Goal: Task Accomplishment & Management: Complete application form

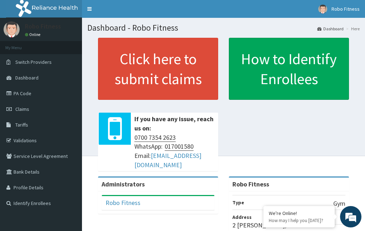
click at [184, 82] on link "Click here to submit claims" at bounding box center [158, 69] width 120 height 62
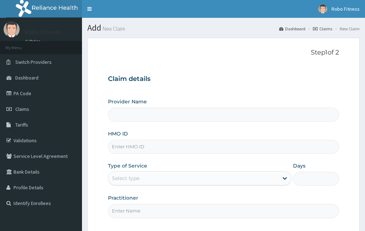
click at [153, 146] on input "HMO ID" at bounding box center [223, 147] width 231 height 14
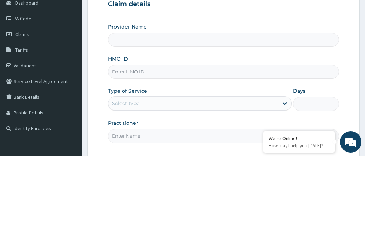
click at [93, 38] on form "Step 1 of 2 Claim details Provider Name HMO ID Type of Service Select type Days…" at bounding box center [223, 155] width 272 height 235
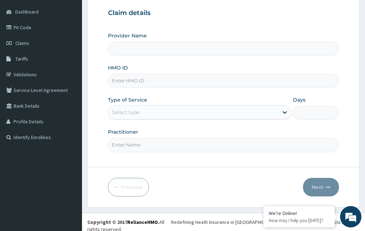
type input "Robo Fitness"
type input "1"
click at [158, 82] on input "HMO ID" at bounding box center [223, 81] width 231 height 14
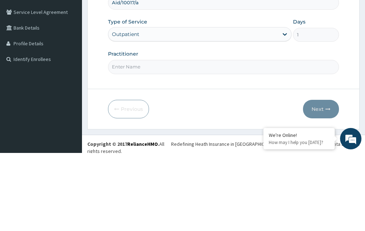
scroll to position [0, 0]
type input "Aid/10017/a"
click at [156, 138] on input "Practitioner" at bounding box center [223, 145] width 231 height 14
type input "Non"
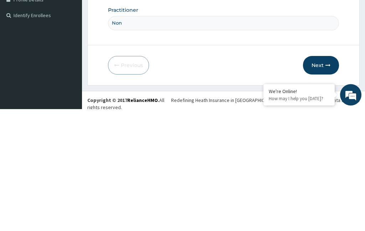
click at [322, 178] on button "Next" at bounding box center [321, 187] width 36 height 19
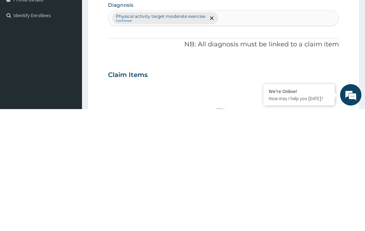
scroll to position [37, 0]
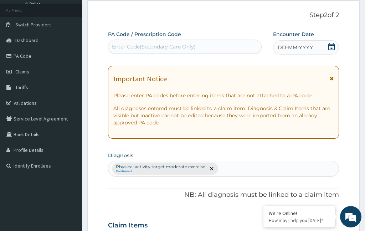
click at [296, 47] on span "DD-MM-YYYY" at bounding box center [294, 47] width 35 height 7
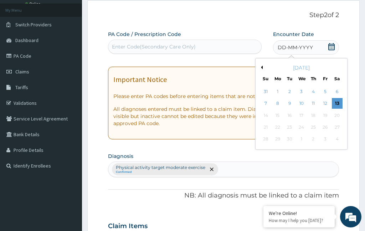
click at [338, 103] on div "13" at bounding box center [337, 103] width 11 height 11
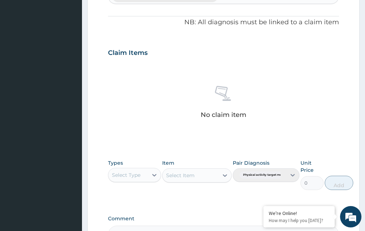
scroll to position [218, 0]
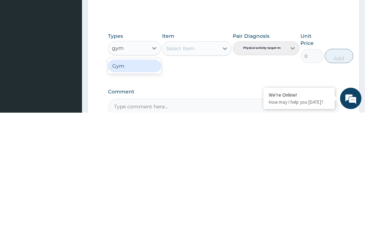
click at [147, 178] on div "Gym" at bounding box center [134, 184] width 53 height 13
type input "gym"
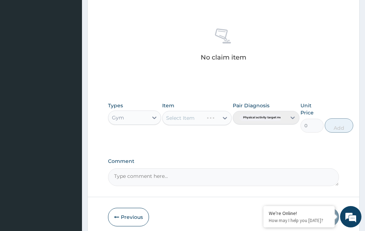
click at [201, 111] on div "Select Item" at bounding box center [196, 118] width 69 height 14
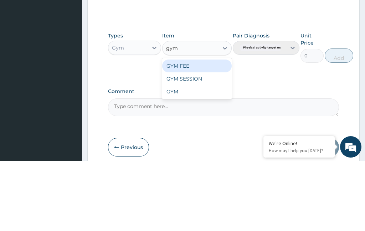
click at [215, 129] on div "GYM FEE" at bounding box center [196, 135] width 69 height 13
type input "gym"
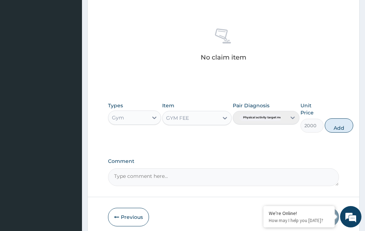
click at [344, 124] on button "Add" at bounding box center [338, 125] width 28 height 14
type input "0"
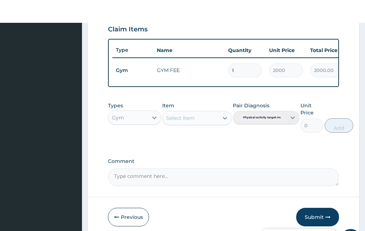
scroll to position [262, 0]
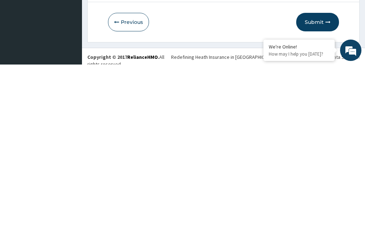
click at [323, 179] on button "Submit" at bounding box center [317, 188] width 43 height 19
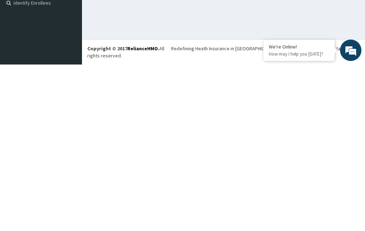
scroll to position [27, 0]
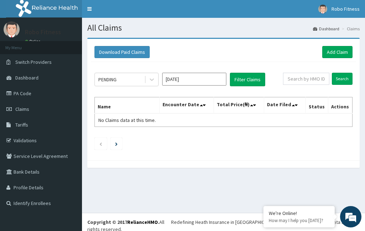
click at [331, 57] on link "Add Claim" at bounding box center [337, 52] width 30 height 12
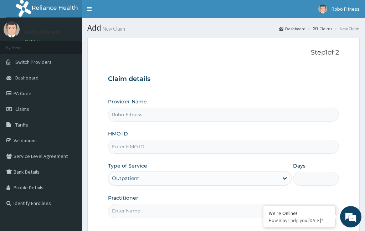
type input "Robo Fitness"
type input "1"
click at [174, 143] on input "HMO ID" at bounding box center [223, 147] width 231 height 14
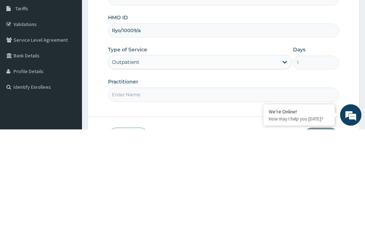
scroll to position [16, 0]
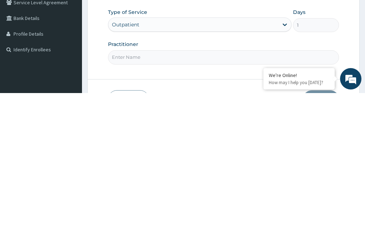
type input "Ryo/10009/a"
click at [166, 188] on input "Practitioner" at bounding box center [223, 195] width 231 height 14
type input "Non"
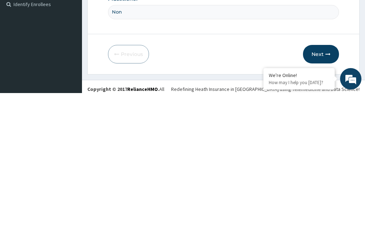
click at [322, 183] on button "Next" at bounding box center [321, 192] width 36 height 19
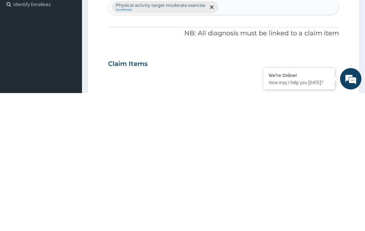
scroll to position [37, 0]
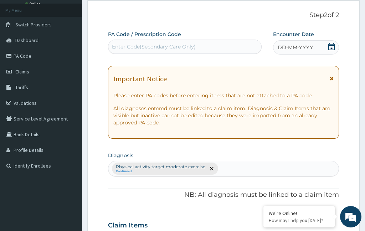
click at [302, 47] on span "DD-MM-YYYY" at bounding box center [294, 47] width 35 height 7
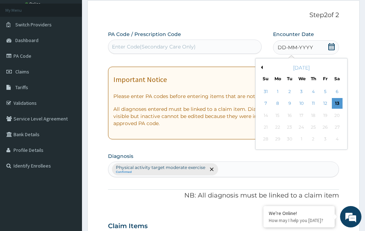
click at [337, 100] on div "13" at bounding box center [337, 103] width 11 height 11
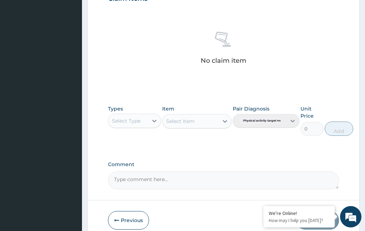
scroll to position [267, 0]
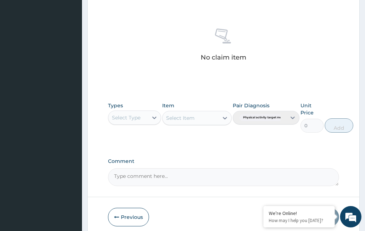
click at [134, 106] on div "Types Select Type" at bounding box center [134, 117] width 53 height 31
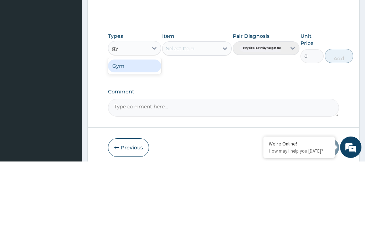
click at [149, 129] on div "Gym" at bounding box center [134, 135] width 53 height 13
type input "gy"
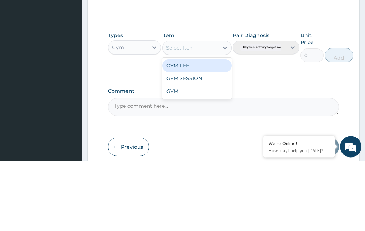
click at [205, 129] on div "GYM FEE" at bounding box center [196, 135] width 69 height 13
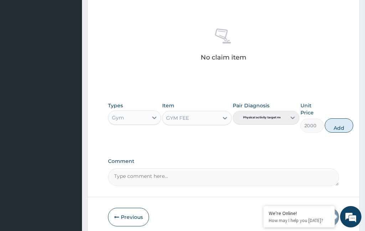
click at [341, 126] on button "Add" at bounding box center [338, 125] width 28 height 14
type input "0"
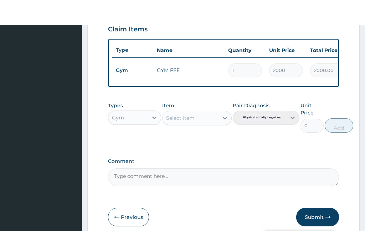
scroll to position [262, 0]
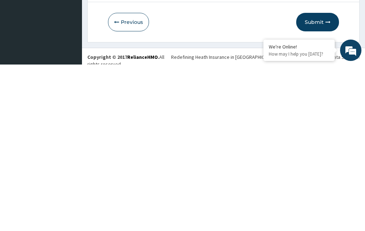
click at [322, 179] on button "Submit" at bounding box center [317, 188] width 43 height 19
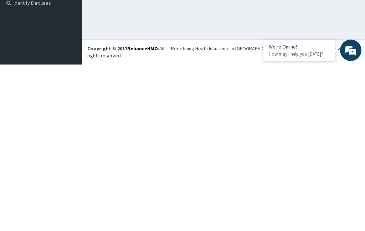
scroll to position [27, 0]
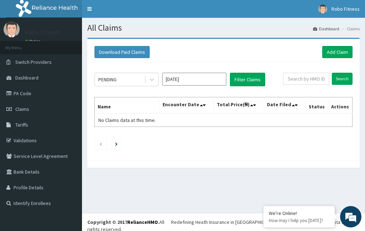
click at [333, 54] on link "Add Claim" at bounding box center [337, 52] width 30 height 12
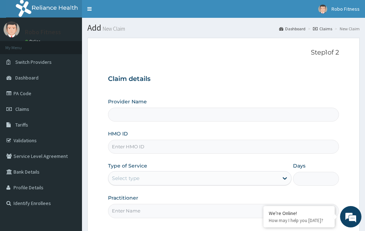
type input "Robo Fitness"
type input "1"
click at [163, 141] on input "HMO ID" at bounding box center [223, 147] width 231 height 14
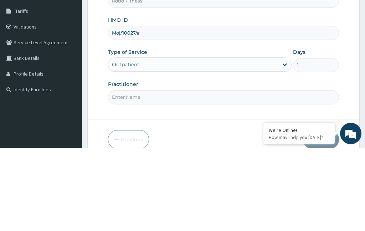
scroll to position [36, 0]
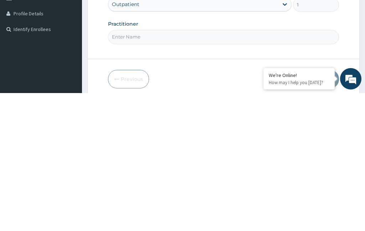
type input "Moj/10027/a"
click at [181, 168] on input "Practitioner" at bounding box center [223, 175] width 231 height 14
type input "Non"
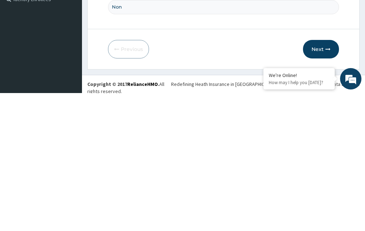
click at [325, 178] on button "Next" at bounding box center [321, 187] width 36 height 19
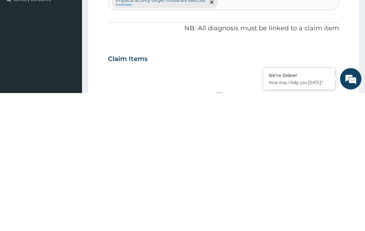
scroll to position [37, 0]
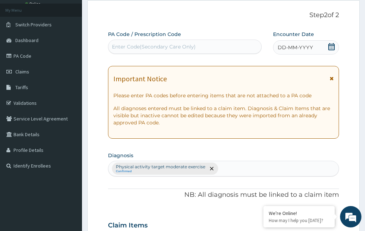
click at [305, 49] on span "DD-MM-YYYY" at bounding box center [294, 47] width 35 height 7
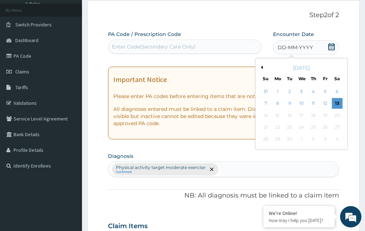
click at [337, 106] on div "13" at bounding box center [337, 103] width 11 height 11
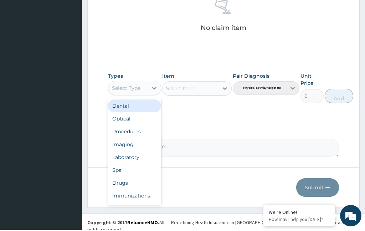
scroll to position [267, 0]
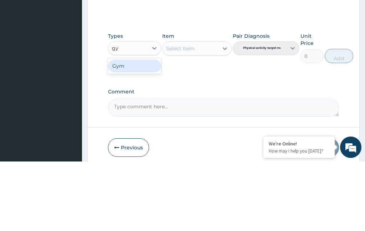
click at [144, 129] on div "Gym" at bounding box center [134, 135] width 53 height 13
type input "gy"
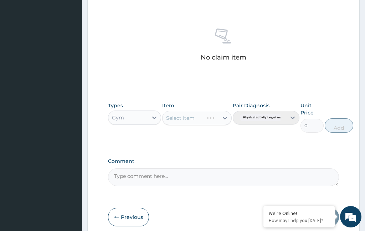
click at [203, 120] on div "Select Item" at bounding box center [196, 118] width 69 height 14
click at [199, 115] on div "Select Item" at bounding box center [196, 118] width 69 height 14
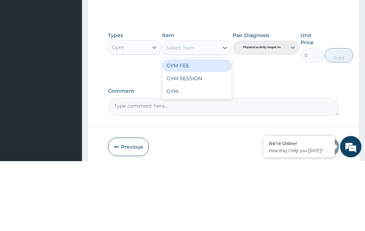
click at [215, 129] on div "GYM FEE" at bounding box center [196, 135] width 69 height 13
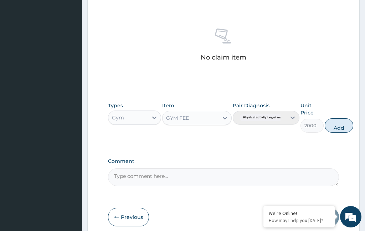
click at [343, 121] on button "Add" at bounding box center [338, 125] width 28 height 14
type input "0"
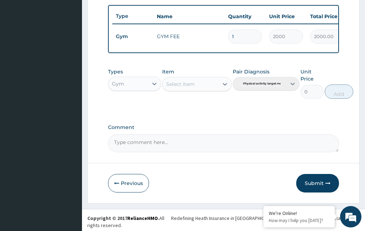
scroll to position [233, 0]
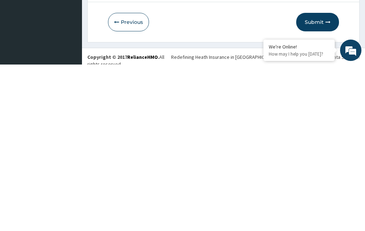
click at [316, 179] on button "Submit" at bounding box center [317, 188] width 43 height 19
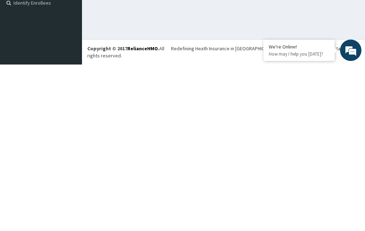
scroll to position [27, 0]
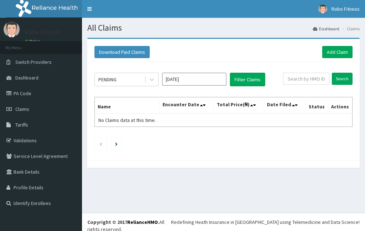
click at [331, 53] on link "Add Claim" at bounding box center [337, 52] width 30 height 12
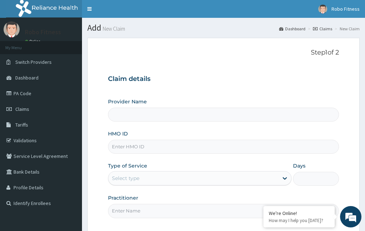
type input "Robo Fitness"
type input "1"
click at [142, 143] on input "HMO ID" at bounding box center [223, 147] width 231 height 14
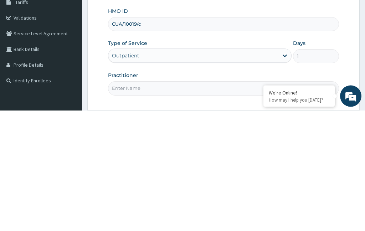
scroll to position [4, 0]
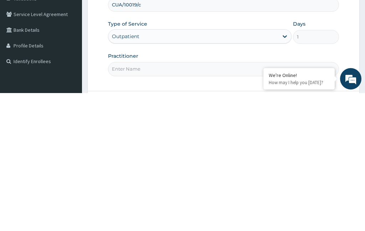
type input "CUA/10019/c"
click at [145, 200] on input "Practitioner" at bounding box center [223, 207] width 231 height 14
type input "Non"
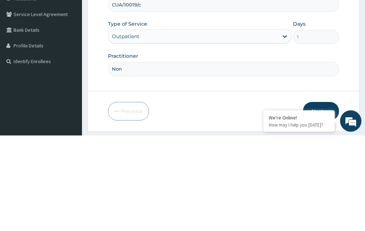
scroll to position [50, 0]
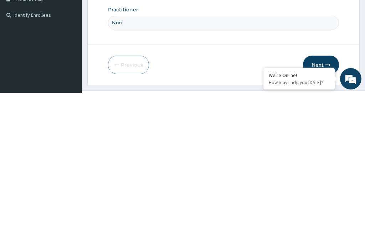
click at [326, 193] on button "Next" at bounding box center [321, 202] width 36 height 19
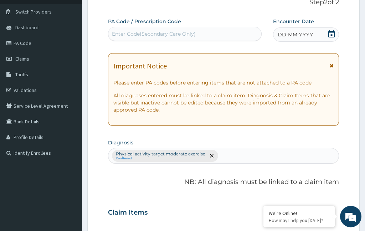
click at [304, 31] on span "DD-MM-YYYY" at bounding box center [294, 34] width 35 height 7
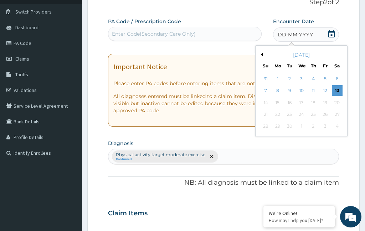
click at [342, 89] on div "13" at bounding box center [337, 90] width 11 height 11
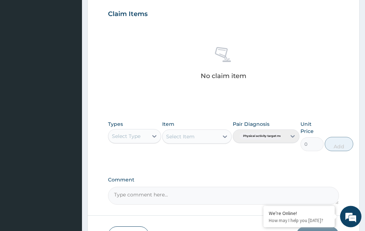
scroll to position [267, 0]
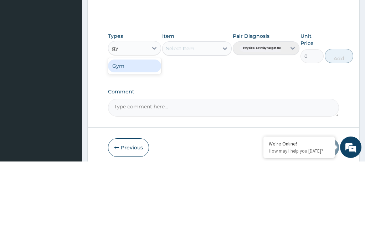
click at [142, 129] on div "Gym" at bounding box center [134, 135] width 53 height 13
type input "gy"
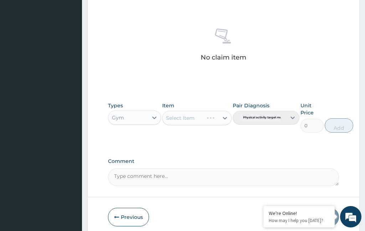
click at [196, 114] on div "Select Item" at bounding box center [196, 118] width 69 height 14
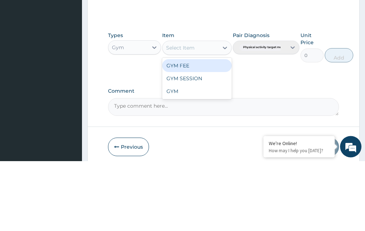
click at [208, 129] on div "GYM FEE" at bounding box center [196, 135] width 69 height 13
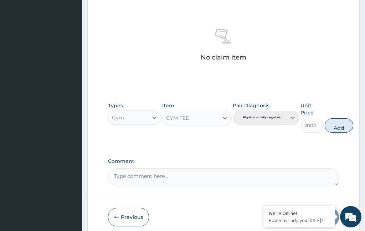
click at [349, 122] on button "Add" at bounding box center [338, 125] width 28 height 14
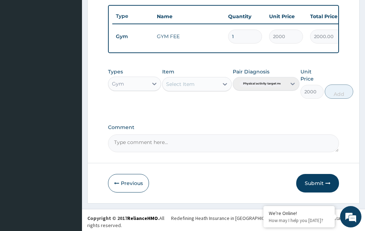
type input "0"
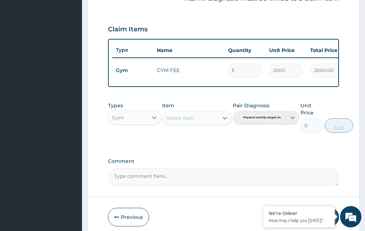
scroll to position [262, 0]
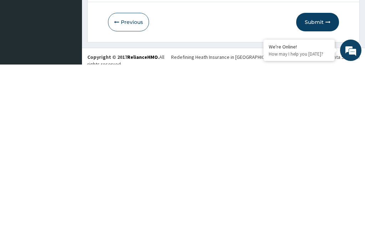
click at [317, 179] on button "Submit" at bounding box center [317, 188] width 43 height 19
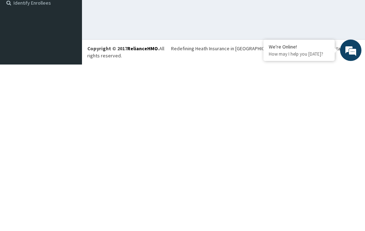
scroll to position [27, 0]
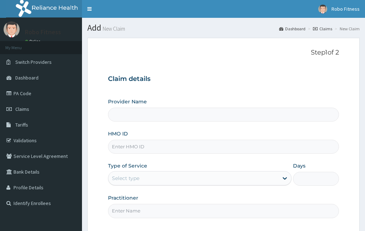
click at [144, 141] on input "HMO ID" at bounding box center [223, 147] width 231 height 14
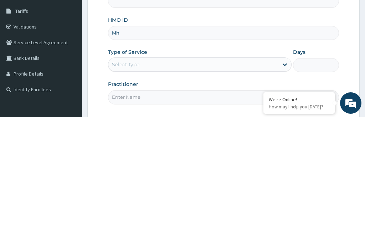
type input "Mht"
type input "Robo Fitness"
type input "1"
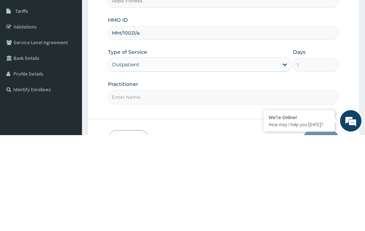
scroll to position [19, 0]
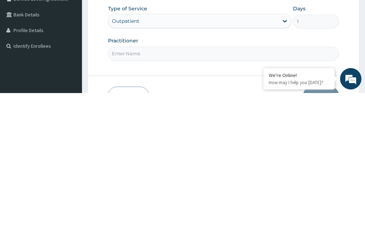
type input "Mht/10021/a"
click at [172, 184] on input "Practitioner" at bounding box center [223, 191] width 231 height 14
type input "Non"
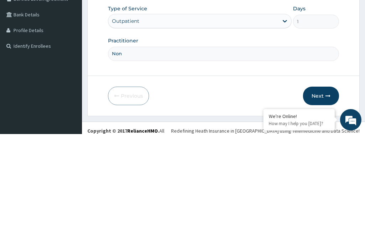
scroll to position [66, 0]
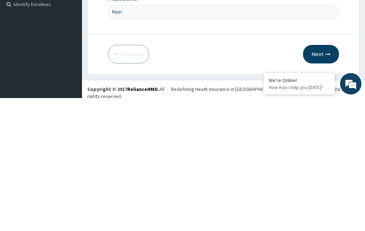
click at [319, 178] on button "Next" at bounding box center [321, 187] width 36 height 19
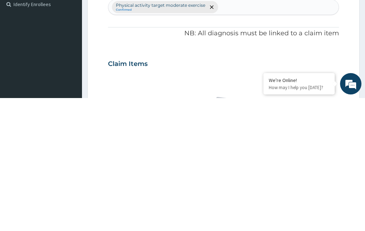
scroll to position [37, 0]
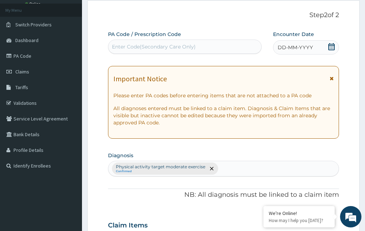
click at [295, 48] on span "DD-MM-YYYY" at bounding box center [294, 47] width 35 height 7
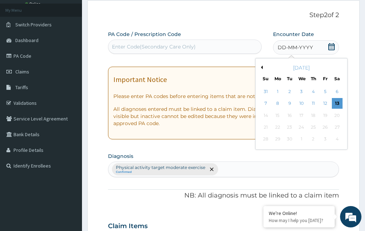
click at [342, 99] on div "13" at bounding box center [337, 103] width 11 height 11
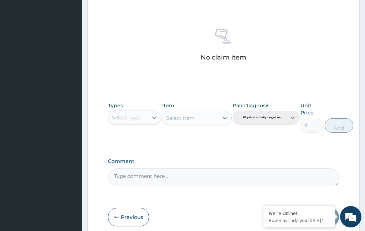
scroll to position [296, 0]
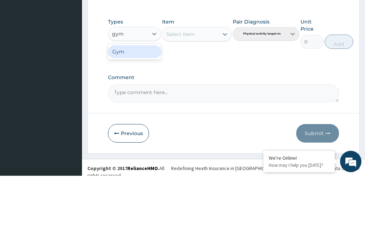
click at [144, 100] on div "Gym" at bounding box center [134, 106] width 53 height 13
type input "gym"
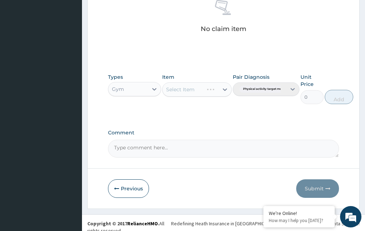
click at [203, 83] on div "Select Item" at bounding box center [196, 89] width 69 height 14
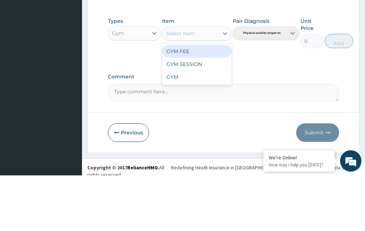
click at [198, 101] on div "GYM FEE" at bounding box center [196, 107] width 69 height 13
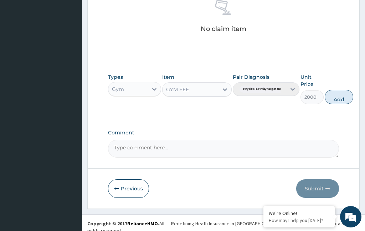
click at [333, 97] on button "Add" at bounding box center [338, 97] width 28 height 14
type input "0"
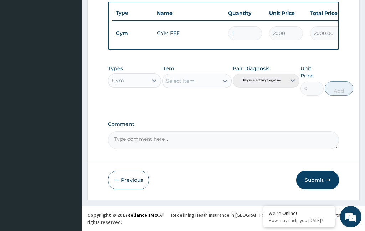
scroll to position [262, 0]
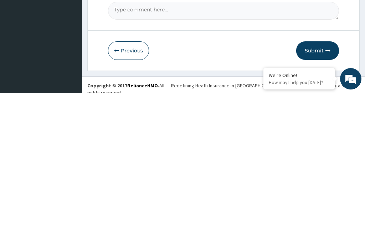
click at [316, 179] on button "Submit" at bounding box center [317, 188] width 43 height 19
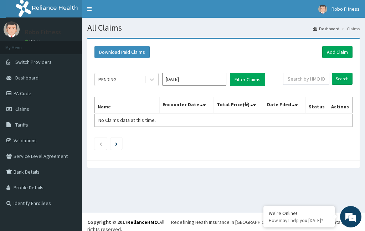
click at [328, 57] on link "Add Claim" at bounding box center [337, 52] width 30 height 12
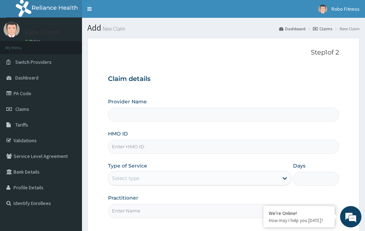
click at [140, 150] on input "HMO ID" at bounding box center [223, 147] width 231 height 14
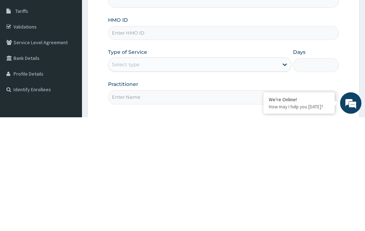
type input "Robo Fitness"
type input "1"
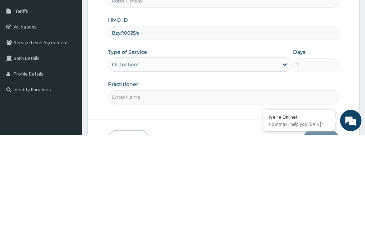
scroll to position [20, 0]
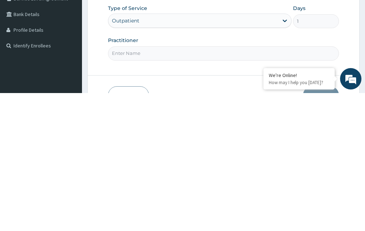
type input "Bzy/10025/a"
click at [207, 184] on input "Practitioner" at bounding box center [223, 191] width 231 height 14
type input "Non"
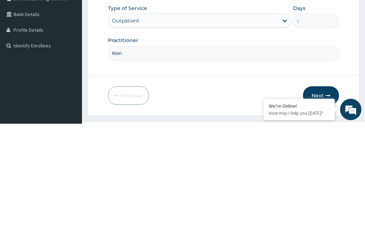
scroll to position [66, 0]
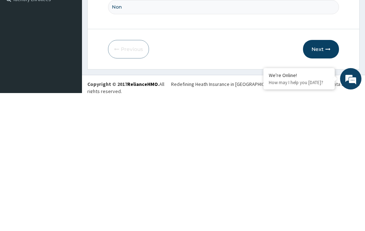
click at [323, 178] on button "Next" at bounding box center [321, 187] width 36 height 19
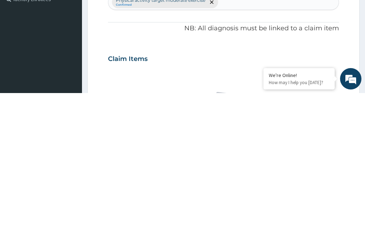
scroll to position [37, 0]
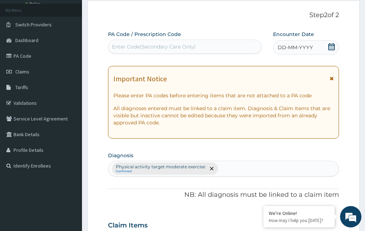
click at [311, 47] on span "DD-MM-YYYY" at bounding box center [294, 47] width 35 height 7
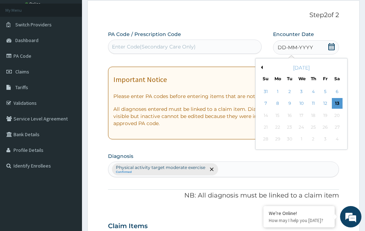
click at [339, 102] on div "13" at bounding box center [337, 103] width 11 height 11
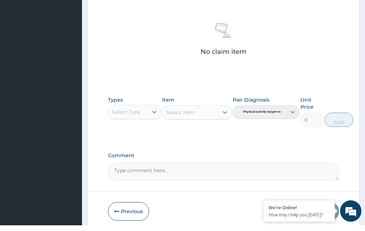
scroll to position [296, 0]
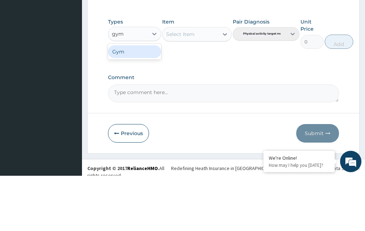
click at [145, 100] on div "Gym" at bounding box center [134, 106] width 53 height 13
type input "gym"
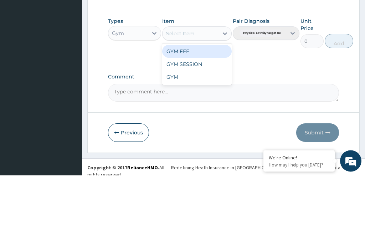
click at [216, 101] on div "GYM FEE" at bounding box center [196, 107] width 69 height 13
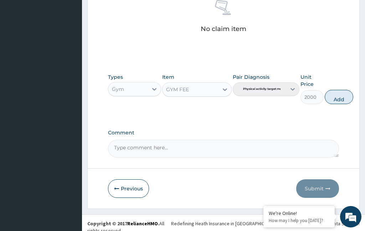
click at [343, 91] on button "Add" at bounding box center [338, 97] width 28 height 14
type input "0"
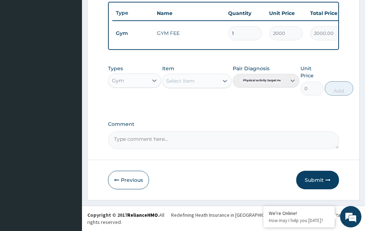
scroll to position [262, 0]
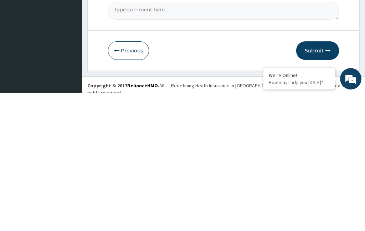
click at [323, 179] on button "Submit" at bounding box center [317, 188] width 43 height 19
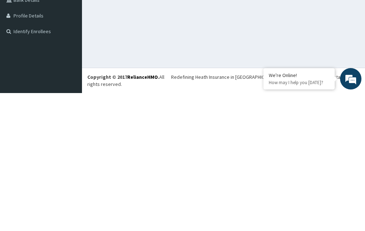
scroll to position [22, 0]
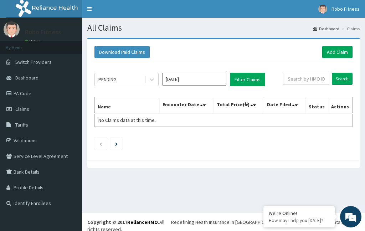
click at [345, 53] on link "Add Claim" at bounding box center [337, 52] width 30 height 12
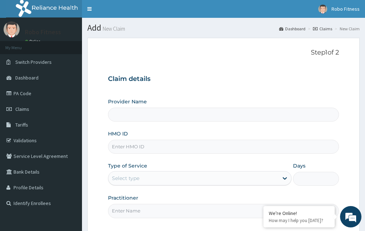
click at [195, 160] on div "Provider Name HMO ID Type of Service Select type Days Practitioner" at bounding box center [223, 158] width 231 height 120
click at [215, 140] on input "HMO ID" at bounding box center [223, 147] width 231 height 14
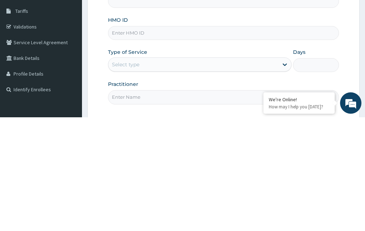
type input "Robo Fitness"
type input "1"
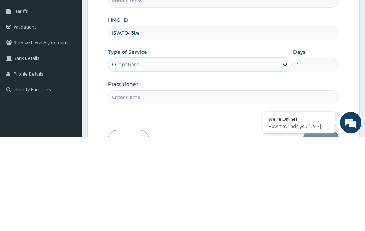
scroll to position [22, 0]
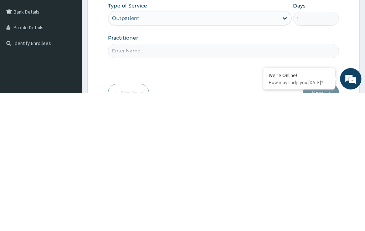
type input "ISW/10431/a"
click at [205, 182] on input "Practitioner" at bounding box center [223, 189] width 231 height 14
type input "Non"
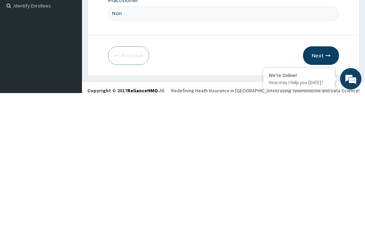
click at [322, 184] on button "Next" at bounding box center [321, 193] width 36 height 19
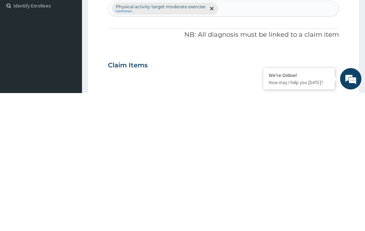
scroll to position [37, 0]
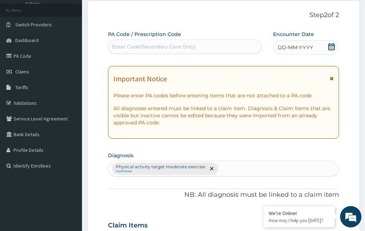
click at [308, 51] on div "DD-MM-YYYY" at bounding box center [306, 47] width 66 height 14
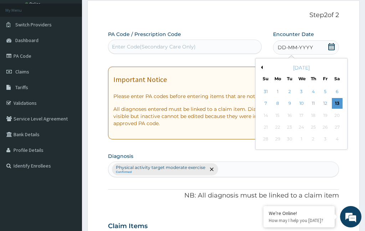
click at [335, 104] on div "13" at bounding box center [337, 103] width 11 height 11
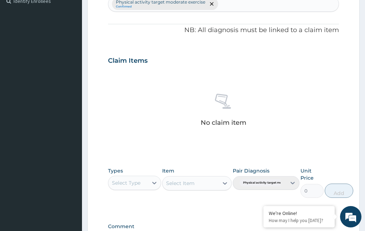
scroll to position [267, 0]
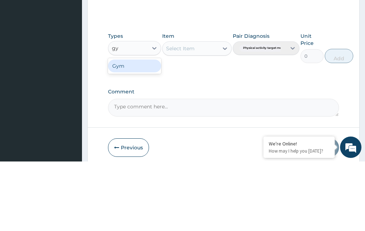
click at [146, 129] on div "Gym" at bounding box center [134, 135] width 53 height 13
type input "gy"
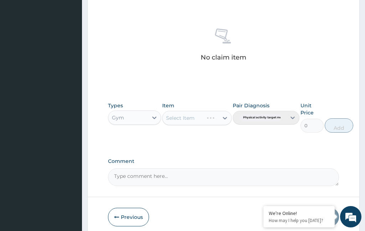
click at [196, 116] on div "Select Item" at bounding box center [196, 118] width 69 height 14
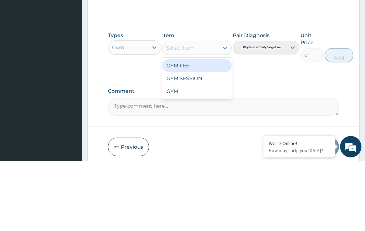
click at [210, 129] on div "GYM FEE" at bounding box center [196, 135] width 69 height 13
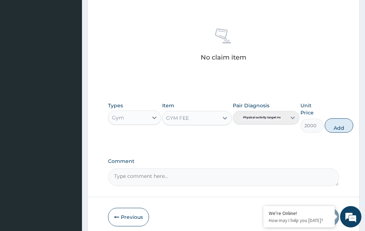
click at [339, 125] on button "Add" at bounding box center [338, 125] width 28 height 14
type input "0"
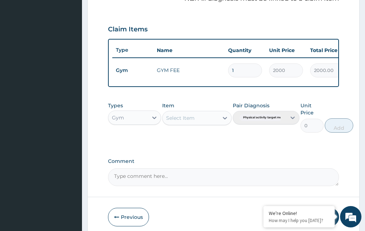
scroll to position [262, 0]
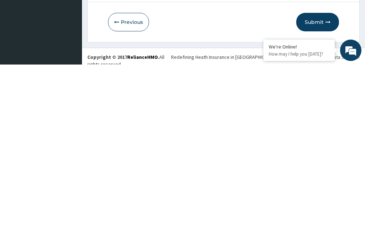
click at [324, 179] on button "Submit" at bounding box center [317, 188] width 43 height 19
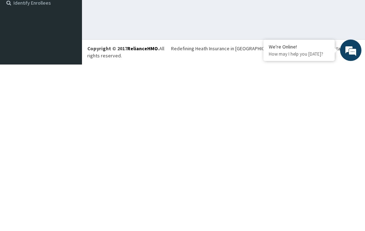
scroll to position [27, 0]
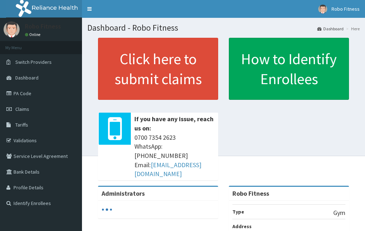
click at [186, 84] on link "Click here to submit claims" at bounding box center [158, 69] width 120 height 62
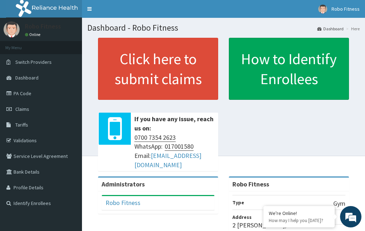
click at [142, 79] on link "Click here to submit claims" at bounding box center [158, 69] width 120 height 62
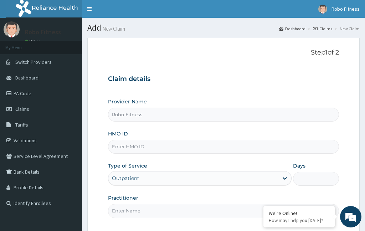
type input "Robo Fitness"
type input "1"
click at [152, 144] on input "HMO ID" at bounding box center [223, 147] width 231 height 14
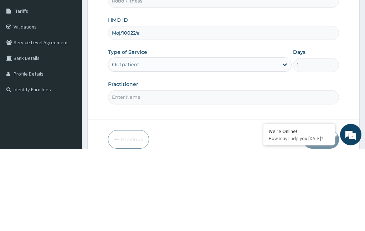
scroll to position [37, 0]
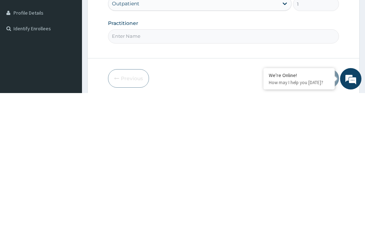
type input "Moj/10022/a"
click at [193, 167] on input "Practitioner" at bounding box center [223, 174] width 231 height 14
type input "Non"
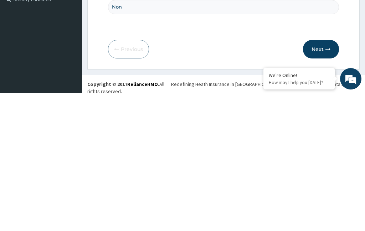
click at [327, 184] on icon "button" at bounding box center [327, 186] width 5 height 5
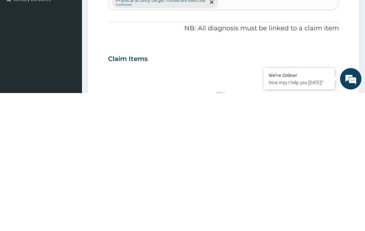
scroll to position [37, 0]
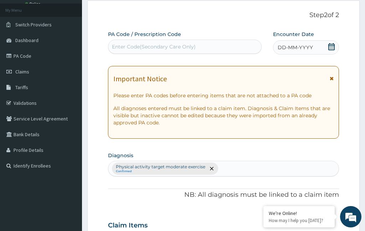
click at [298, 44] on span "DD-MM-YYYY" at bounding box center [294, 47] width 35 height 7
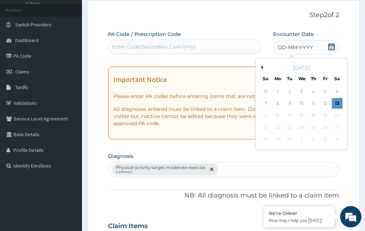
click at [339, 101] on div "13" at bounding box center [337, 103] width 11 height 11
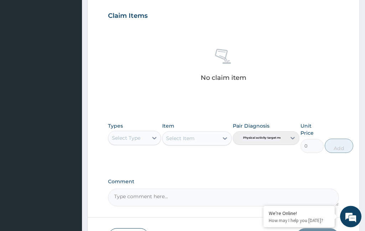
scroll to position [264, 0]
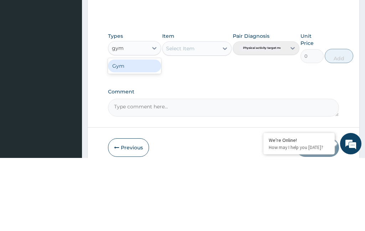
click at [145, 132] on div "Gym" at bounding box center [134, 138] width 53 height 13
type input "gym"
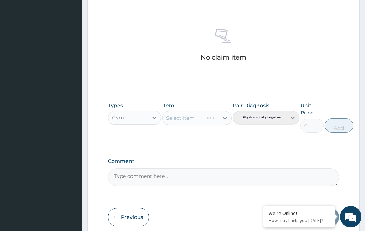
click at [193, 117] on div "Select Item" at bounding box center [196, 118] width 69 height 14
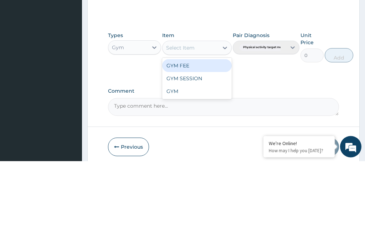
click at [209, 129] on div "GYM FEE" at bounding box center [196, 135] width 69 height 13
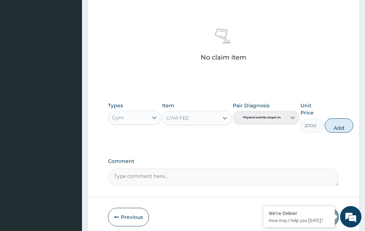
click at [341, 123] on button "Add" at bounding box center [338, 125] width 28 height 14
type input "0"
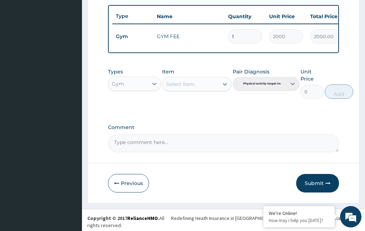
scroll to position [233, 0]
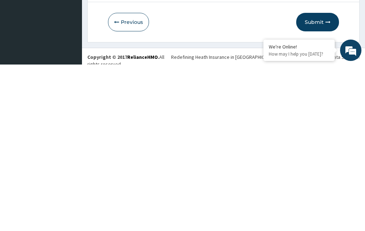
click at [320, 179] on button "Submit" at bounding box center [317, 188] width 43 height 19
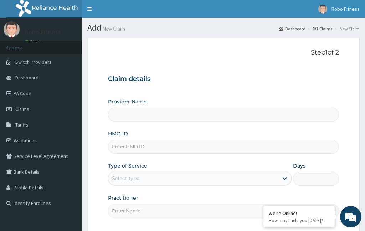
type input "Robo Fitness"
type input "1"
click at [175, 147] on input "HMO ID" at bounding box center [223, 147] width 231 height 14
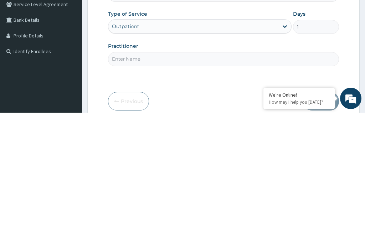
scroll to position [50, 0]
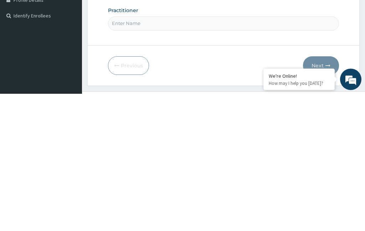
type input "ISW/10450/a"
click at [200, 154] on input "Practitioner" at bounding box center [223, 161] width 231 height 14
type input "Non"
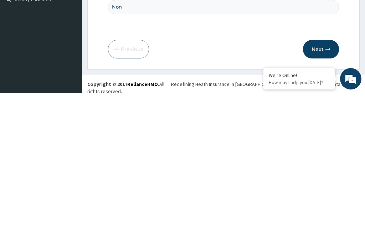
click at [325, 184] on icon "button" at bounding box center [327, 186] width 5 height 5
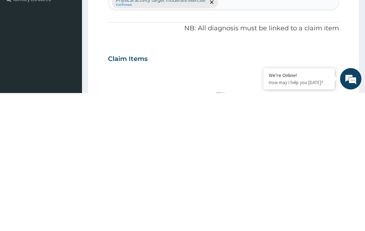
scroll to position [37, 0]
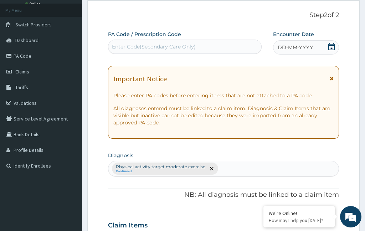
click at [310, 44] on span "DD-MM-YYYY" at bounding box center [294, 47] width 35 height 7
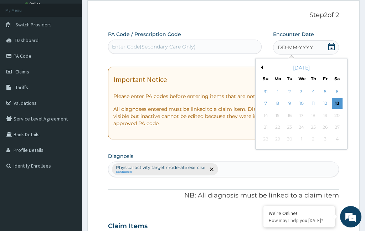
click at [339, 104] on div "13" at bounding box center [337, 103] width 11 height 11
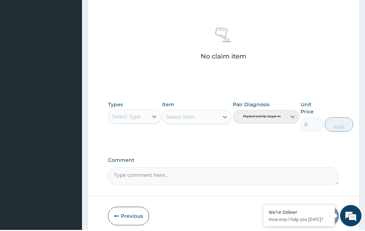
scroll to position [296, 0]
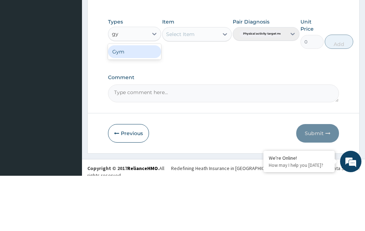
click at [136, 100] on div "Gym" at bounding box center [134, 106] width 53 height 13
type input "gy"
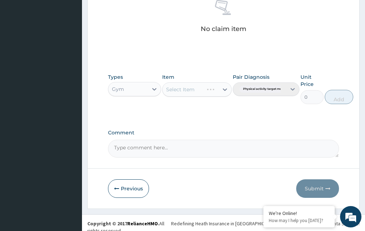
click at [195, 84] on div "Select Item" at bounding box center [196, 89] width 69 height 14
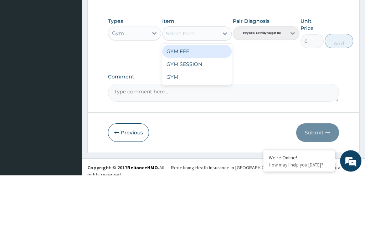
click at [209, 101] on div "GYM FEE" at bounding box center [196, 107] width 69 height 13
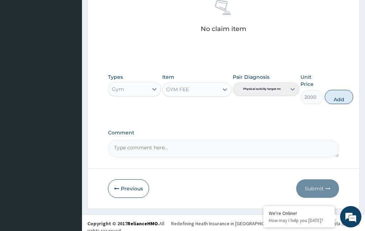
click at [342, 94] on button "Add" at bounding box center [338, 97] width 28 height 14
type input "0"
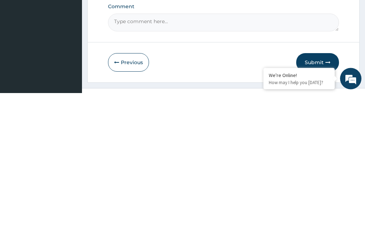
scroll to position [262, 0]
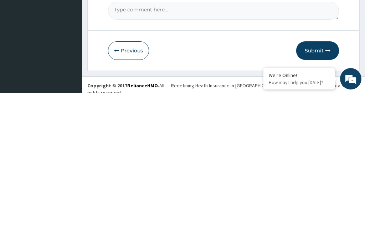
click at [318, 179] on button "Submit" at bounding box center [317, 188] width 43 height 19
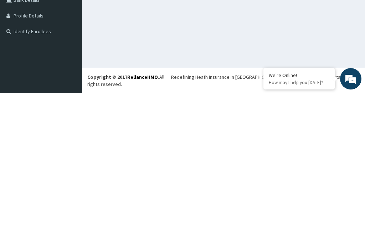
scroll to position [22, 0]
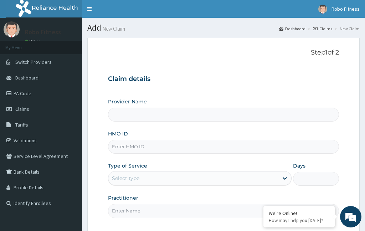
click at [156, 140] on input "HMO ID" at bounding box center [223, 147] width 231 height 14
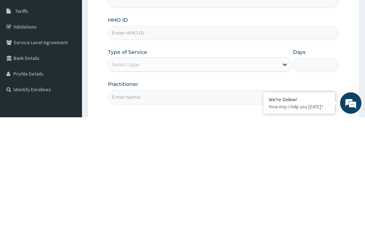
type input "Robo Fitness"
type input "1"
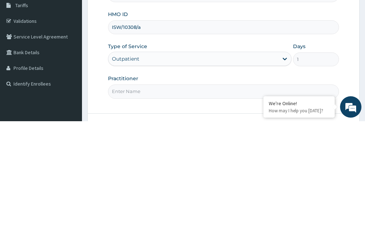
scroll to position [11, 0]
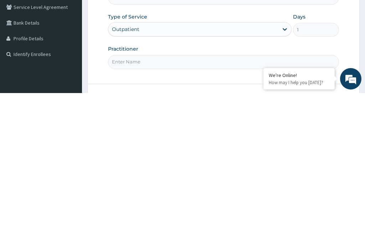
type input "ISW/10308/a"
click at [192, 193] on input "Practitioner" at bounding box center [223, 200] width 231 height 14
type input "Non"
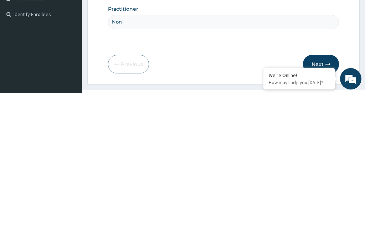
click at [325, 193] on button "Next" at bounding box center [321, 202] width 36 height 19
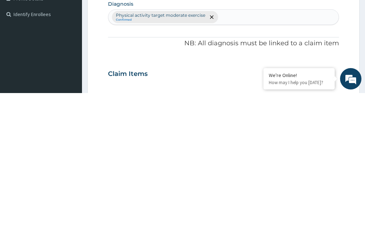
scroll to position [37, 0]
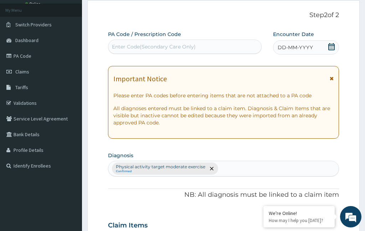
click at [305, 44] on span "DD-MM-YYYY" at bounding box center [294, 47] width 35 height 7
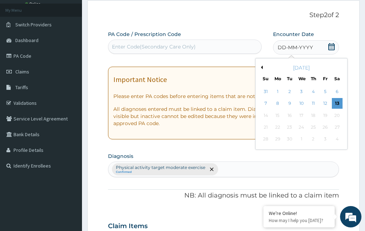
click at [337, 100] on div "13" at bounding box center [337, 103] width 11 height 11
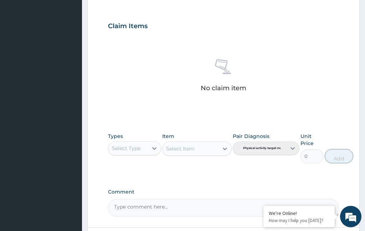
scroll to position [267, 0]
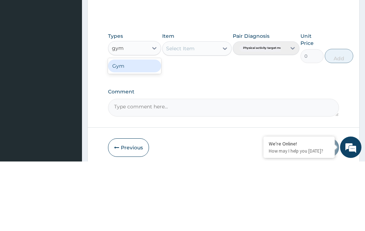
click at [140, 129] on div "Gym" at bounding box center [134, 135] width 53 height 13
type input "gym"
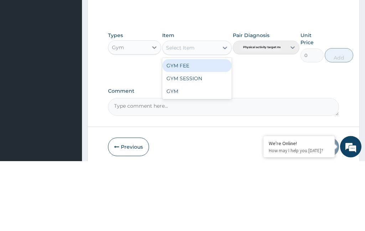
click at [214, 129] on div "GYM FEE" at bounding box center [196, 135] width 69 height 13
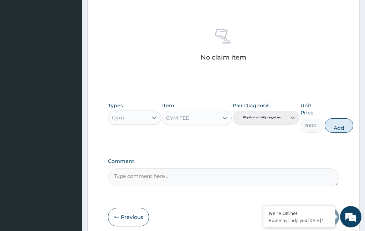
click at [337, 119] on button "Add" at bounding box center [338, 125] width 28 height 14
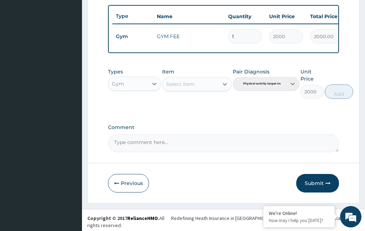
type input "0"
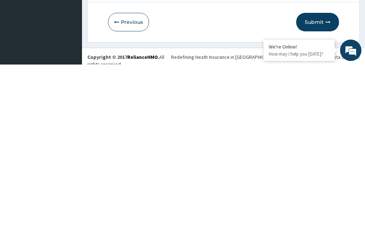
click at [324, 179] on button "Submit" at bounding box center [317, 188] width 43 height 19
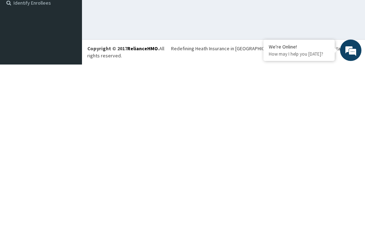
scroll to position [27, 0]
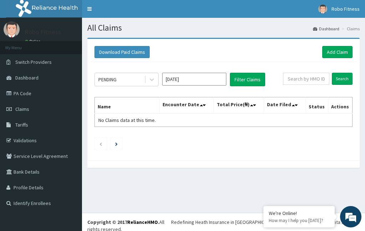
click at [331, 55] on link "Add Claim" at bounding box center [337, 52] width 30 height 12
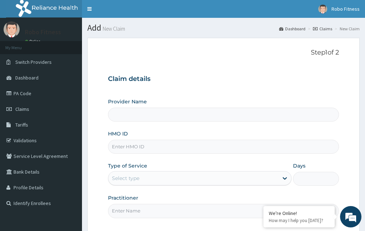
type input "Robo Fitness"
type input "1"
click at [145, 150] on input "HMO ID" at bounding box center [223, 147] width 231 height 14
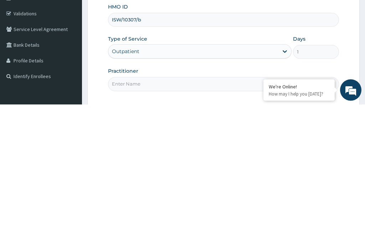
type input "ISW/10307/b"
click at [165, 204] on input "Practitioner" at bounding box center [223, 211] width 231 height 14
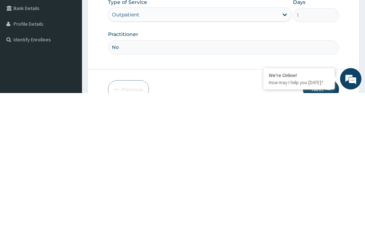
type input "Non"
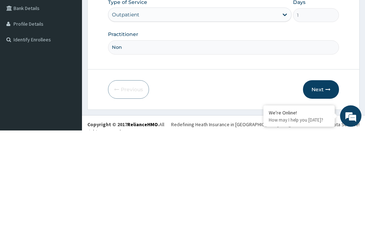
scroll to position [66, 0]
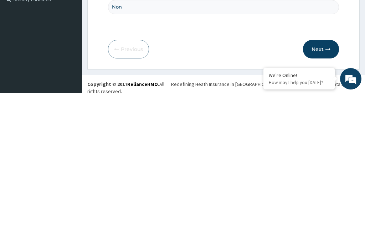
click at [327, 184] on icon "button" at bounding box center [327, 186] width 5 height 5
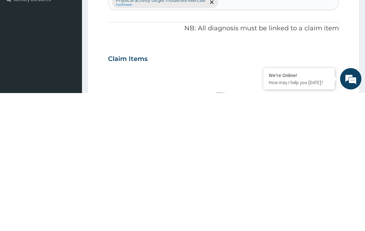
scroll to position [37, 0]
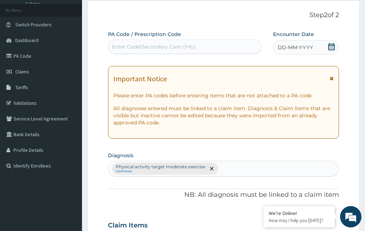
click at [305, 47] on span "DD-MM-YYYY" at bounding box center [294, 47] width 35 height 7
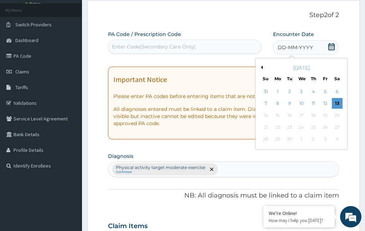
click at [340, 98] on div "13" at bounding box center [337, 103] width 11 height 11
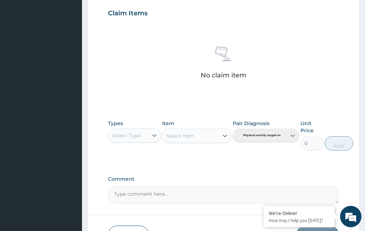
scroll to position [254, 0]
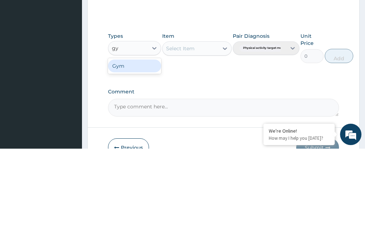
click at [138, 142] on div "Gym" at bounding box center [134, 148] width 53 height 13
type input "gy"
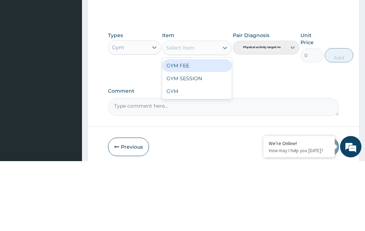
click at [208, 129] on div "GYM FEE" at bounding box center [196, 135] width 69 height 13
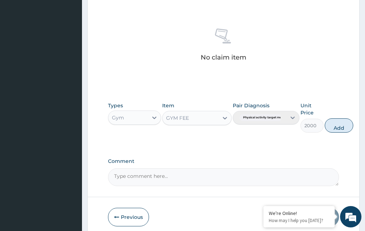
click at [345, 122] on button "Add" at bounding box center [338, 125] width 28 height 14
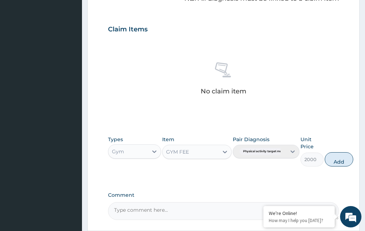
type input "0"
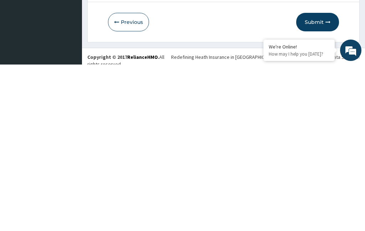
click at [321, 179] on button "Submit" at bounding box center [317, 188] width 43 height 19
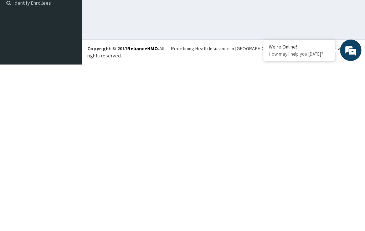
scroll to position [27, 0]
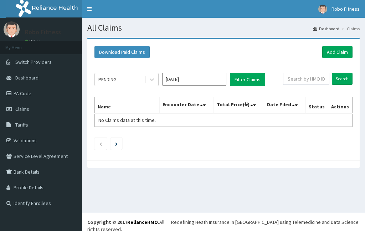
click at [340, 42] on div "Download Paid Claims Add Claim" at bounding box center [223, 52] width 265 height 20
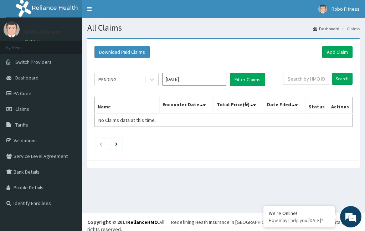
click at [344, 48] on link "Add Claim" at bounding box center [337, 52] width 30 height 12
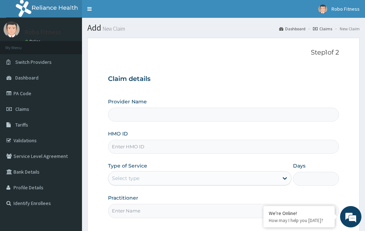
type input "Robo Fitness"
type input "1"
click at [160, 142] on input "HMO ID" at bounding box center [223, 147] width 231 height 14
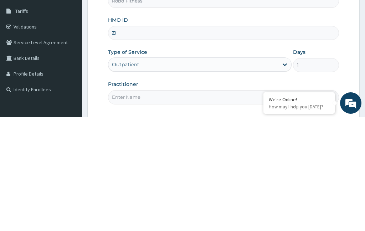
type input "Z"
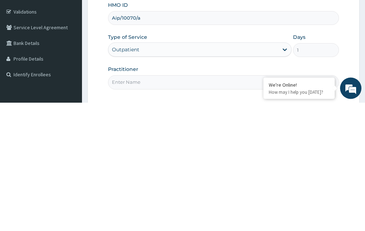
type input "Aip/10070/a"
click at [187, 204] on input "Practitioner" at bounding box center [223, 211] width 231 height 14
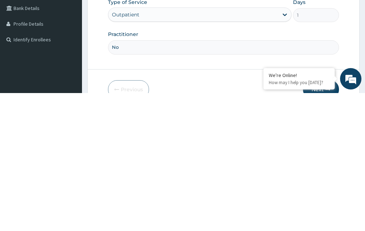
type input "Non"
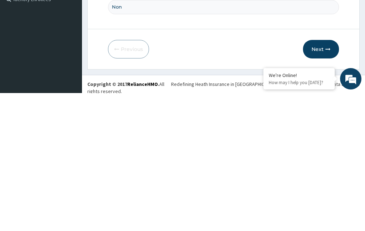
click at [324, 178] on button "Next" at bounding box center [321, 187] width 36 height 19
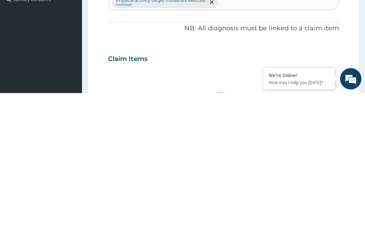
scroll to position [37, 0]
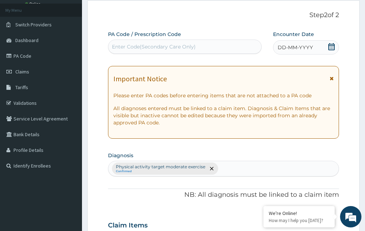
click at [312, 45] on span "DD-MM-YYYY" at bounding box center [294, 47] width 35 height 7
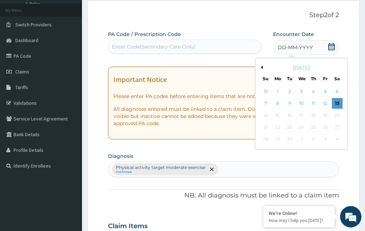
click at [338, 104] on div "13" at bounding box center [337, 103] width 11 height 11
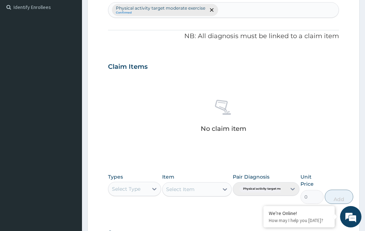
scroll to position [267, 0]
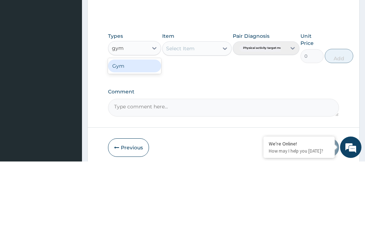
click at [130, 129] on div "Gym" at bounding box center [134, 135] width 53 height 13
type input "gym"
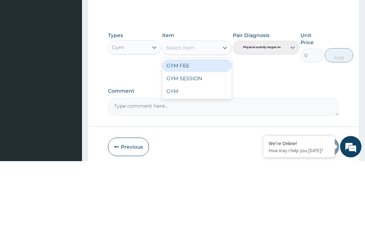
click at [220, 129] on div "GYM FEE" at bounding box center [196, 135] width 69 height 13
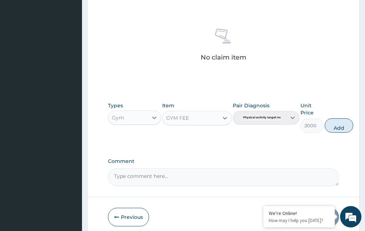
click at [335, 118] on button "Add" at bounding box center [338, 125] width 28 height 14
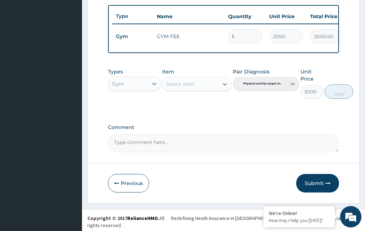
type input "0"
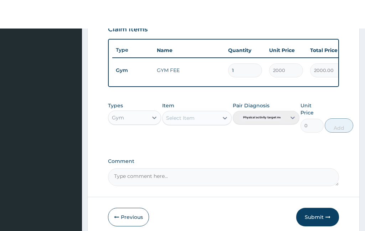
click at [320, 179] on button "Submit" at bounding box center [317, 188] width 43 height 19
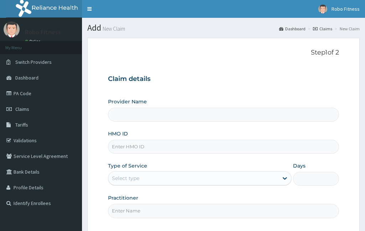
click at [205, 151] on input "HMO ID" at bounding box center [223, 147] width 231 height 14
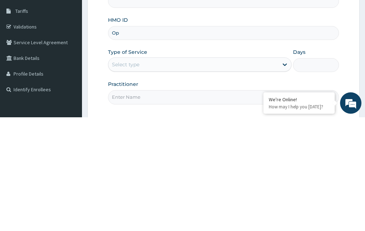
type input "Opn"
type input "Robo Fitness"
type input "1"
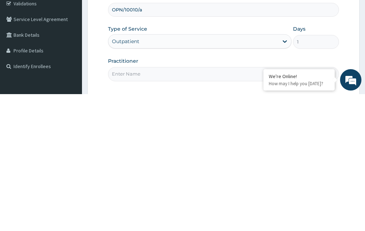
type input "OPN/10010/a"
click at [178, 204] on input "Practitioner" at bounding box center [223, 211] width 231 height 14
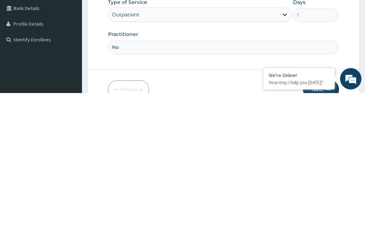
type input "Non"
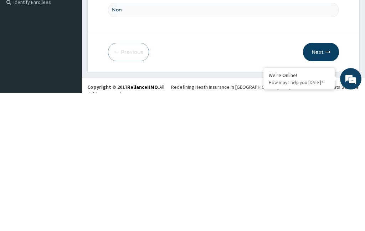
click at [328, 187] on icon "button" at bounding box center [327, 189] width 5 height 5
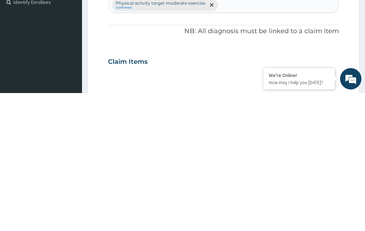
scroll to position [37, 0]
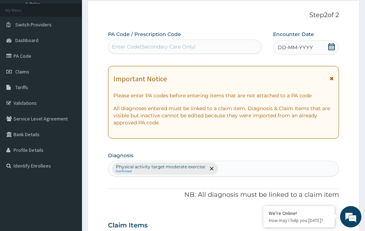
click at [317, 44] on div "DD-MM-YYYY" at bounding box center [306, 47] width 66 height 14
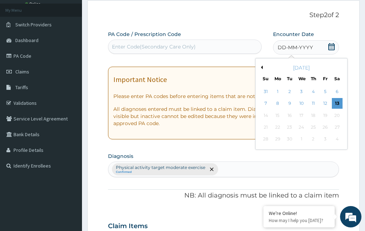
click at [337, 98] on div "13" at bounding box center [337, 103] width 11 height 11
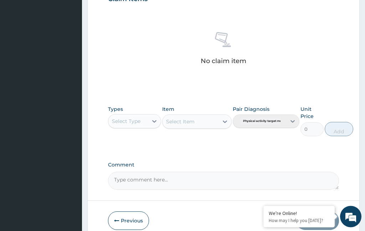
scroll to position [264, 0]
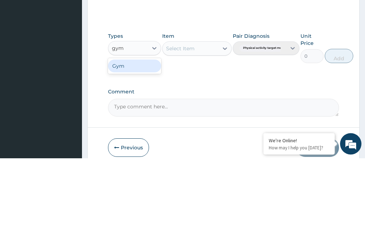
click at [145, 132] on div "Gym" at bounding box center [134, 138] width 53 height 13
type input "gym"
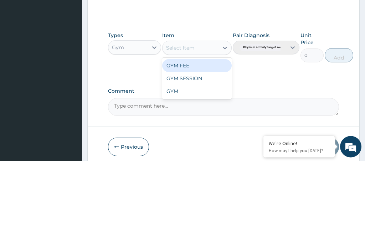
click at [213, 129] on div "GYM FEE" at bounding box center [196, 135] width 69 height 13
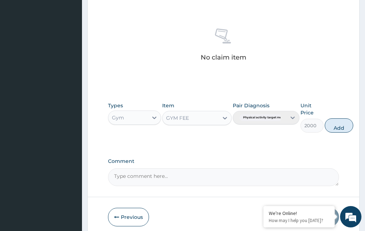
click at [338, 122] on button "Add" at bounding box center [338, 125] width 28 height 14
type input "0"
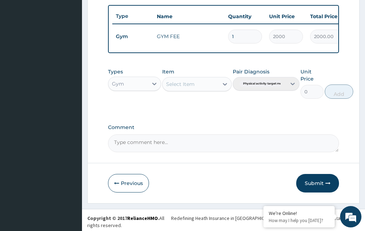
scroll to position [233, 0]
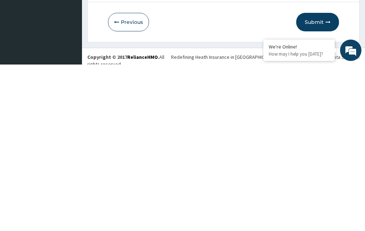
click at [327, 186] on icon "button" at bounding box center [327, 188] width 5 height 5
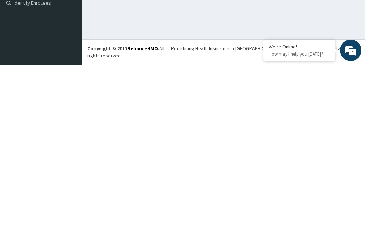
scroll to position [27, 0]
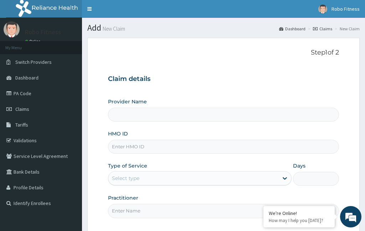
click at [152, 144] on input "HMO ID" at bounding box center [223, 147] width 231 height 14
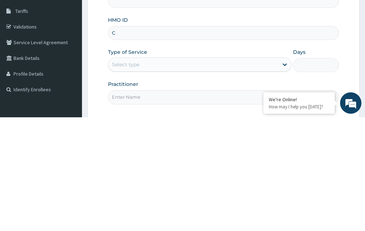
type input "Cu"
type input "Robo Fitness"
type input "1"
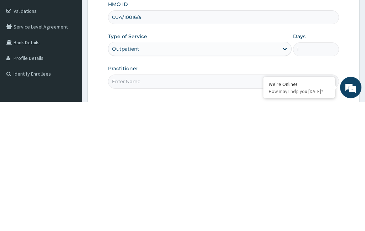
type input "CUA/10016/a"
click at [158, 204] on input "Practitioner" at bounding box center [223, 211] width 231 height 14
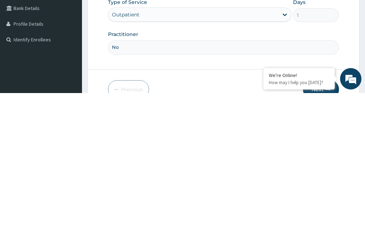
type input "Non"
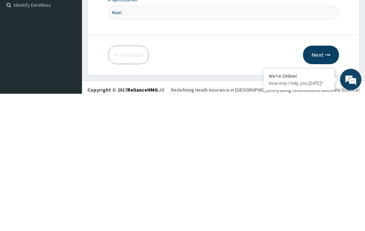
click at [326, 183] on button "Next" at bounding box center [321, 192] width 36 height 19
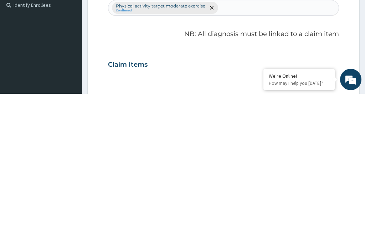
scroll to position [37, 0]
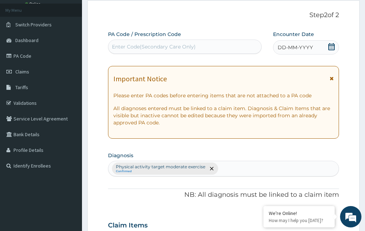
click at [307, 45] on span "DD-MM-YYYY" at bounding box center [294, 47] width 35 height 7
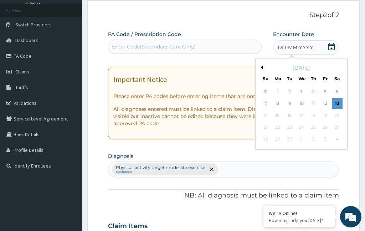
click at [339, 100] on div "13" at bounding box center [337, 103] width 11 height 11
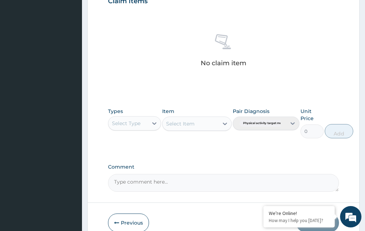
scroll to position [267, 0]
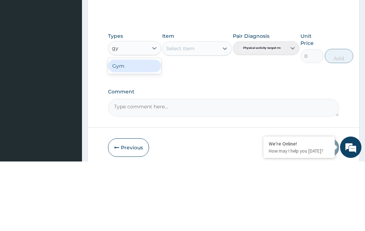
click at [137, 129] on div "Gym" at bounding box center [134, 135] width 53 height 13
type input "gy"
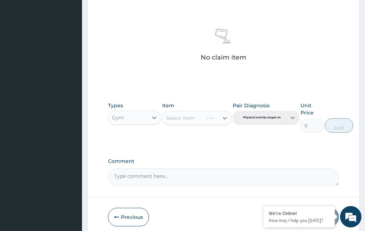
click at [177, 113] on div "Select Item" at bounding box center [196, 118] width 69 height 14
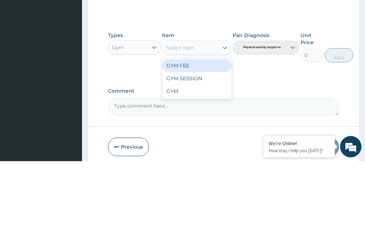
click at [210, 129] on div "GYM FEE" at bounding box center [196, 135] width 69 height 13
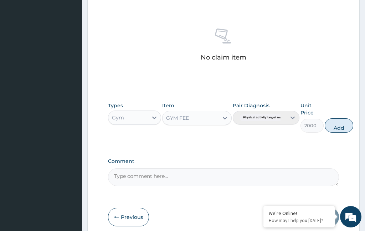
click at [344, 124] on button "Add" at bounding box center [338, 125] width 28 height 14
type input "0"
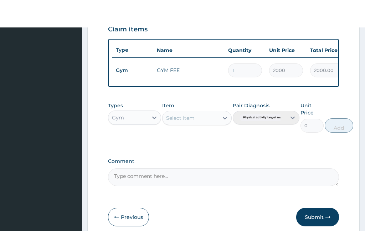
scroll to position [262, 0]
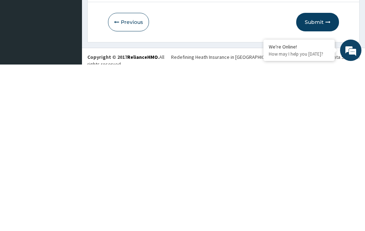
click at [316, 179] on button "Submit" at bounding box center [317, 188] width 43 height 19
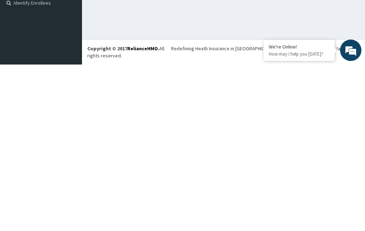
scroll to position [27, 0]
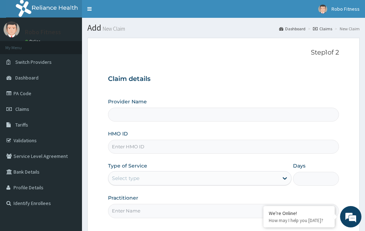
click at [138, 150] on input "HMO ID" at bounding box center [223, 147] width 231 height 14
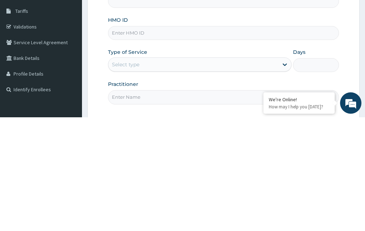
type input "Robo Fitness"
type input "1"
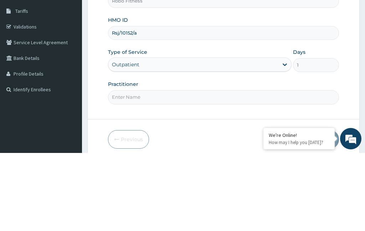
scroll to position [39, 0]
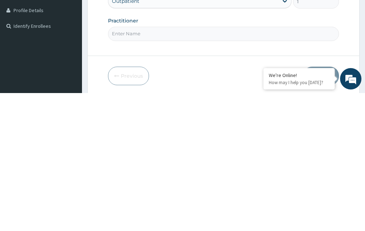
type input "Rsj/10152/a"
click at [204, 165] on input "Practitioner" at bounding box center [223, 172] width 231 height 14
type input "Non"
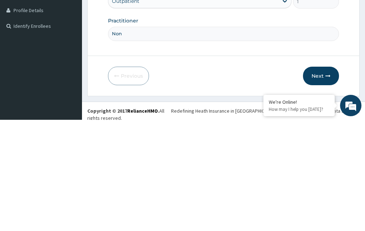
click at [323, 178] on button "Next" at bounding box center [321, 187] width 36 height 19
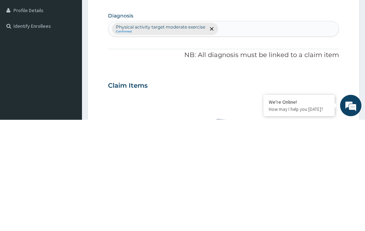
scroll to position [37, 0]
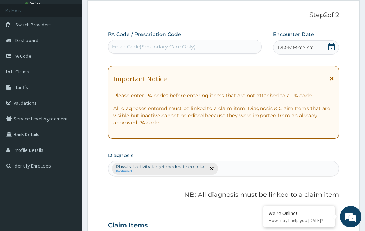
click at [319, 45] on div "DD-MM-YYYY" at bounding box center [306, 47] width 66 height 14
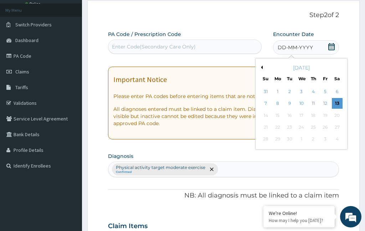
click at [340, 103] on div "13" at bounding box center [337, 103] width 11 height 11
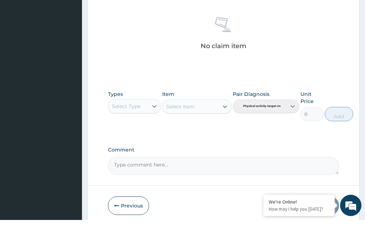
scroll to position [296, 0]
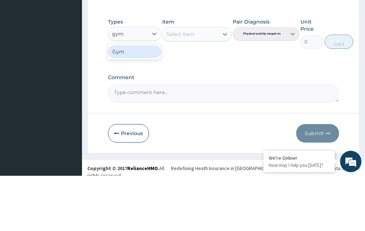
click at [132, 100] on div "Gym" at bounding box center [134, 106] width 53 height 13
type input "gym"
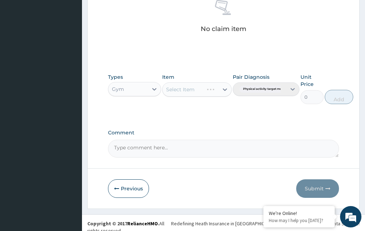
click at [199, 85] on div "Select Item" at bounding box center [196, 89] width 69 height 14
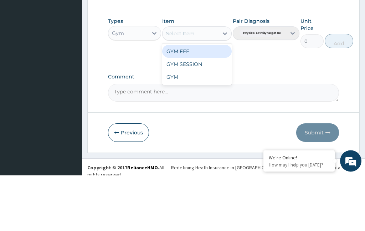
click at [214, 101] on div "GYM FEE" at bounding box center [196, 107] width 69 height 13
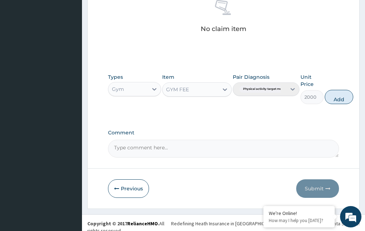
click at [343, 94] on button "Add" at bounding box center [338, 97] width 28 height 14
type input "0"
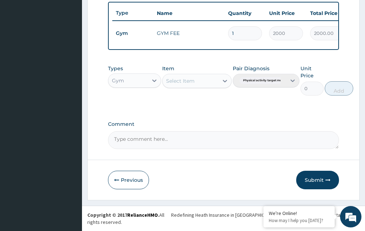
scroll to position [262, 0]
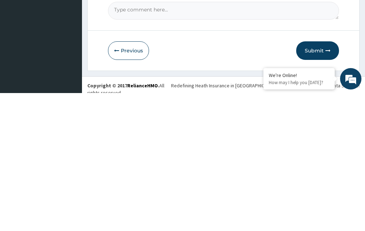
click at [319, 179] on button "Submit" at bounding box center [317, 188] width 43 height 19
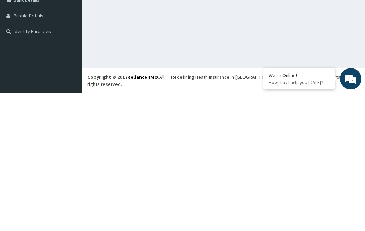
scroll to position [22, 0]
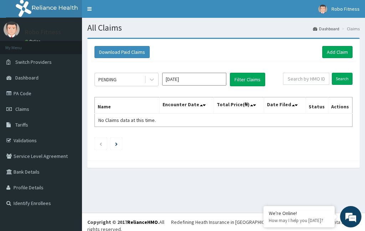
click at [332, 54] on link "Add Claim" at bounding box center [337, 52] width 30 height 12
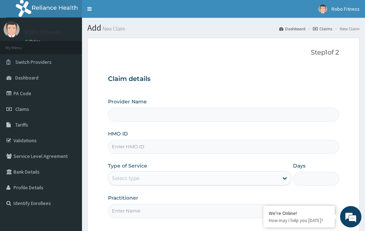
type input "Robo Fitness"
type input "1"
click at [174, 144] on input "HMO ID" at bounding box center [223, 147] width 231 height 14
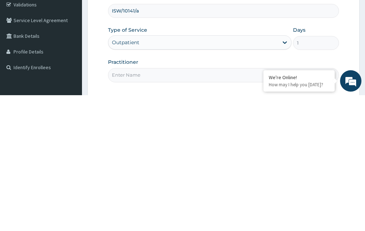
type input "ISW/10141/a"
click at [170, 204] on input "Practitioner" at bounding box center [223, 211] width 231 height 14
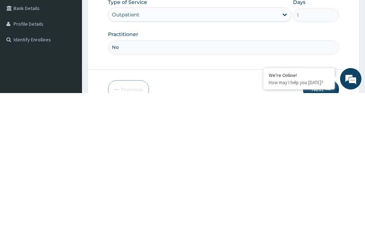
type input "Non"
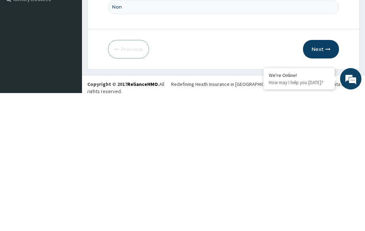
click at [327, 178] on button "Next" at bounding box center [321, 187] width 36 height 19
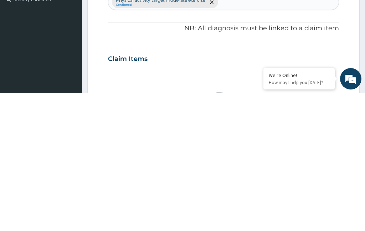
scroll to position [37, 0]
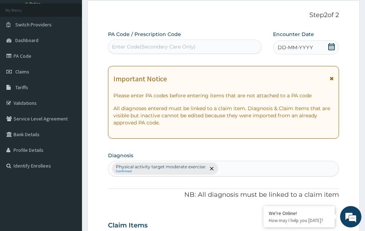
click at [315, 46] on div "DD-MM-YYYY" at bounding box center [306, 47] width 66 height 14
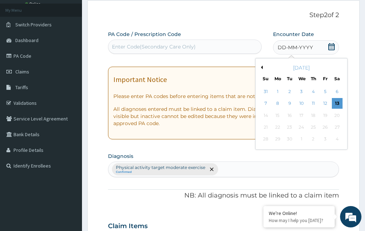
click at [340, 100] on div "13" at bounding box center [337, 103] width 11 height 11
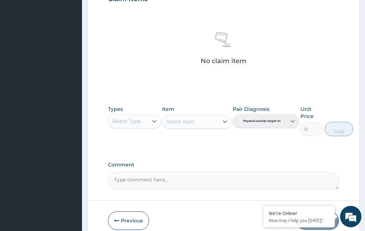
scroll to position [267, 0]
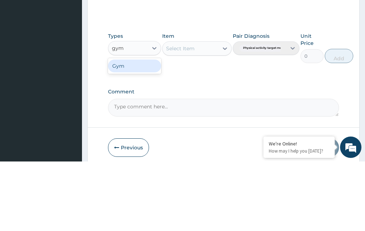
click at [143, 129] on div "Gym" at bounding box center [134, 135] width 53 height 13
type input "gym"
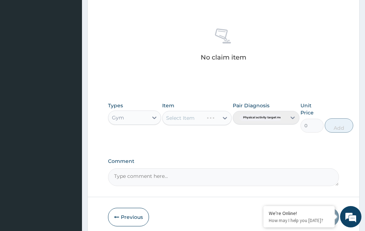
click at [205, 118] on div "Select Item" at bounding box center [196, 118] width 69 height 14
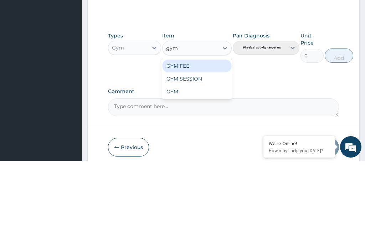
click at [199, 129] on div "GYM FEE" at bounding box center [196, 135] width 69 height 13
type input "gym"
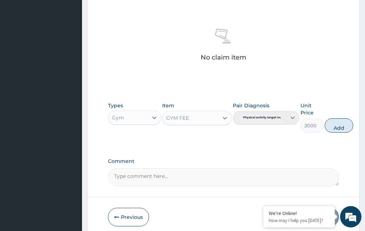
click at [341, 119] on button "Add" at bounding box center [338, 125] width 28 height 14
type input "0"
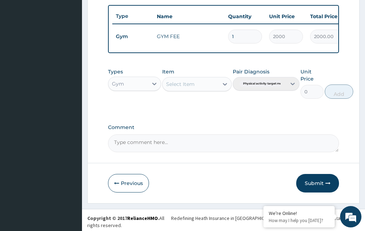
scroll to position [233, 0]
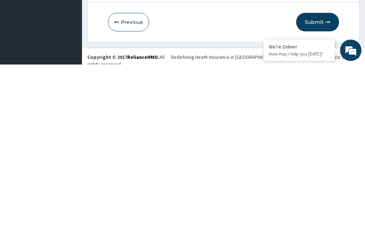
click at [322, 179] on button "Submit" at bounding box center [317, 188] width 43 height 19
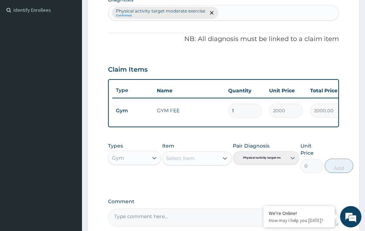
scroll to position [27, 0]
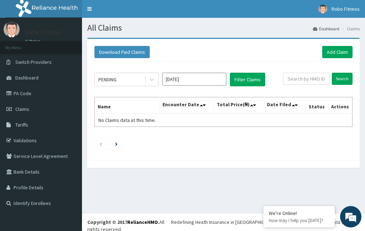
click at [331, 53] on link "Add Claim" at bounding box center [337, 52] width 30 height 12
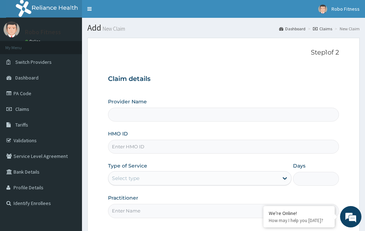
click at [206, 151] on input "HMO ID" at bounding box center [223, 147] width 231 height 14
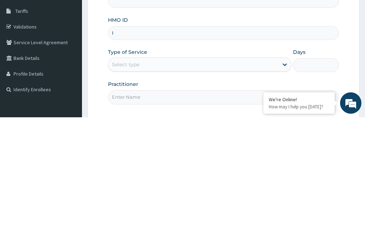
type input "Is"
type input "Robo Fitness"
type input "1"
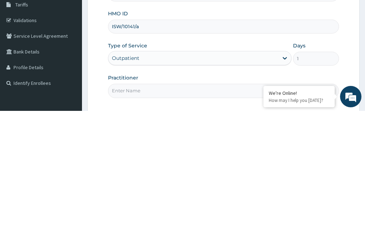
type input "ISW/10141/a"
click at [160, 204] on input "Practitioner" at bounding box center [223, 211] width 231 height 14
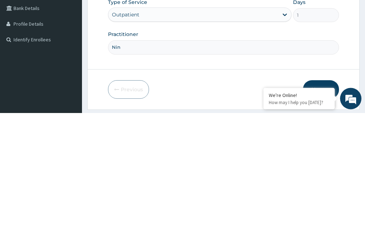
scroll to position [52, 0]
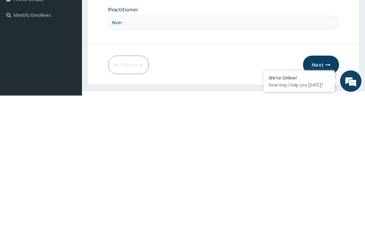
type input "Non"
click at [321, 191] on button "Next" at bounding box center [321, 200] width 36 height 19
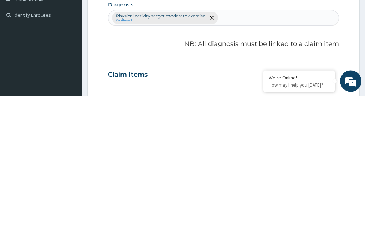
scroll to position [37, 0]
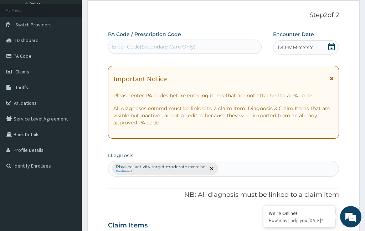
click at [309, 45] on span "DD-MM-YYYY" at bounding box center [294, 47] width 35 height 7
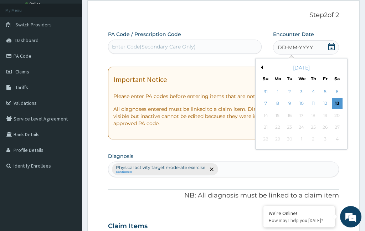
click at [339, 98] on div "13" at bounding box center [337, 103] width 11 height 11
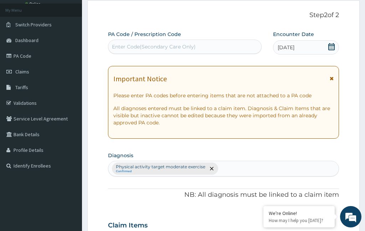
click at [175, 38] on div "PA Code / Prescription Code Enter Code(Secondary Care Only)" at bounding box center [185, 42] width 154 height 23
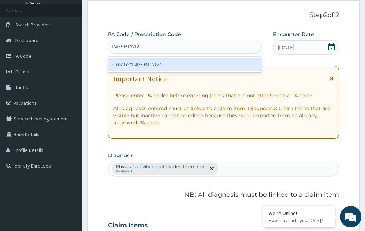
click at [203, 66] on div "Create "PA/SBD712"" at bounding box center [185, 64] width 154 height 13
type input "PA/SBD712"
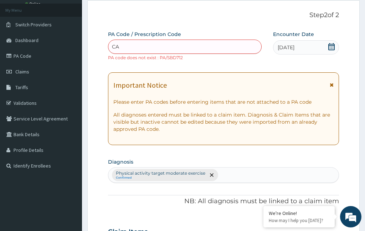
type input "C"
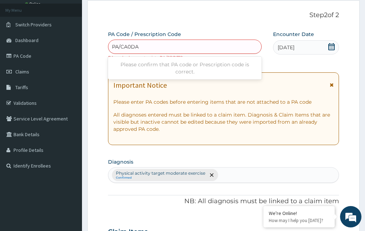
type input "PA/CA0DAA"
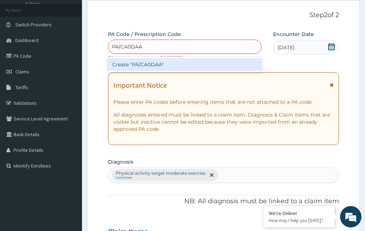
click at [208, 67] on div "Create "PA/CA0DAA"" at bounding box center [185, 64] width 154 height 13
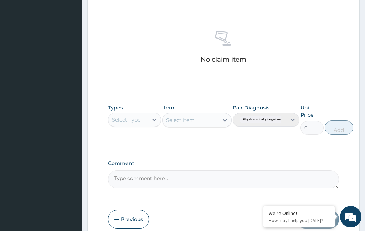
scroll to position [267, 0]
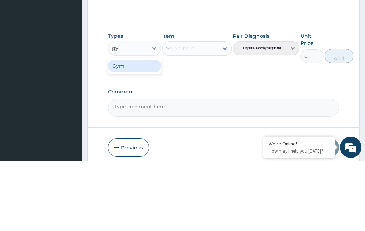
click at [138, 129] on div "Gym" at bounding box center [134, 135] width 53 height 13
type input "gy"
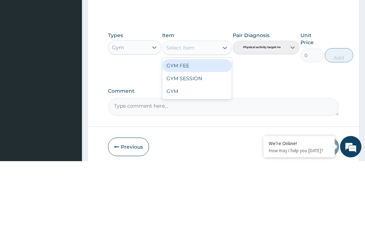
click at [200, 129] on div "GYM FEE" at bounding box center [196, 135] width 69 height 13
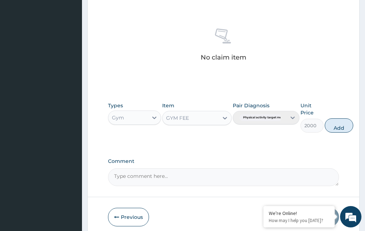
click at [338, 121] on button "Add" at bounding box center [338, 125] width 28 height 14
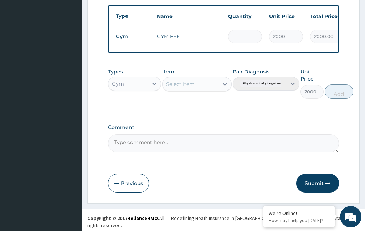
type input "0"
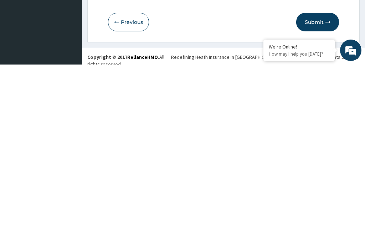
click at [324, 179] on button "Submit" at bounding box center [317, 188] width 43 height 19
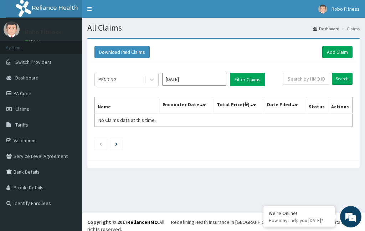
click at [344, 51] on link "Add Claim" at bounding box center [337, 52] width 30 height 12
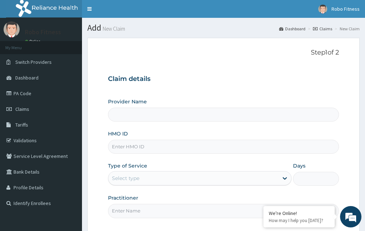
click at [141, 146] on input "HMO ID" at bounding box center [223, 147] width 231 height 14
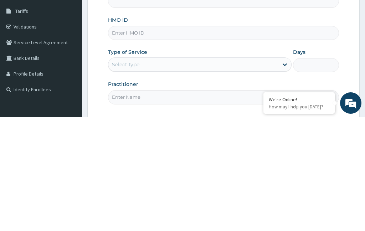
type input "D"
type input "Sbl"
type input "Robo Fitness"
type input "1"
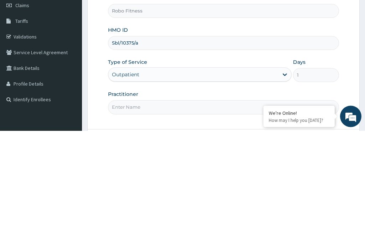
scroll to position [4, 0]
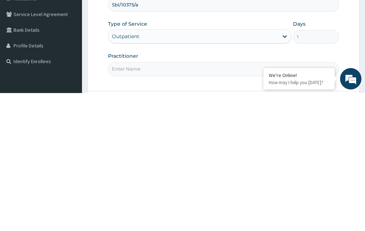
type input "Sbl/10375/a"
click at [160, 200] on input "Practitioner" at bounding box center [223, 207] width 231 height 14
type input "Non"
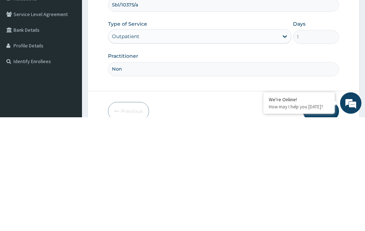
scroll to position [48, 0]
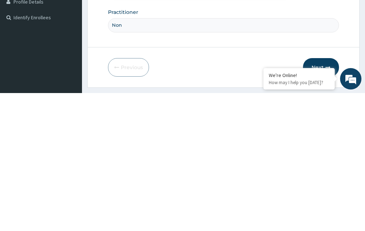
click at [322, 196] on button "Next" at bounding box center [321, 205] width 36 height 19
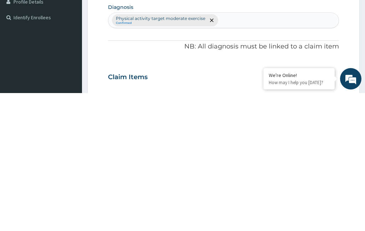
scroll to position [37, 0]
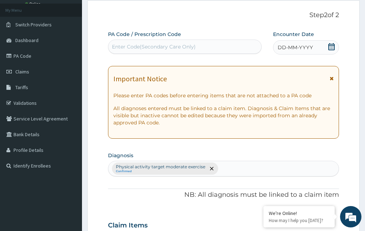
click at [309, 44] on span "DD-MM-YYYY" at bounding box center [294, 47] width 35 height 7
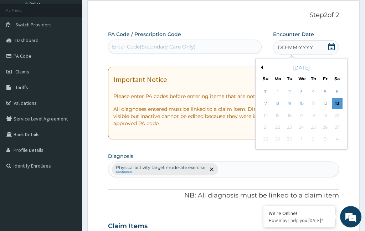
click at [338, 106] on div "13" at bounding box center [337, 103] width 11 height 11
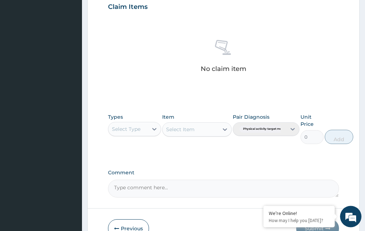
scroll to position [267, 0]
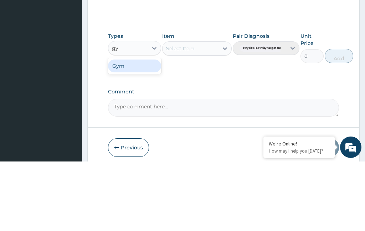
click at [136, 129] on div "Gym" at bounding box center [134, 135] width 53 height 13
type input "gy"
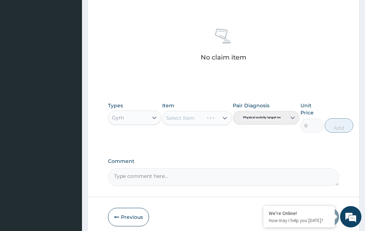
click at [197, 113] on div "Select Item" at bounding box center [196, 118] width 69 height 14
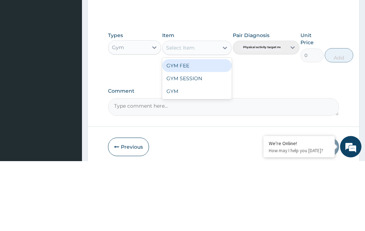
click at [210, 129] on div "GYM FEE" at bounding box center [196, 135] width 69 height 13
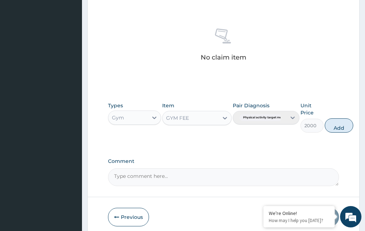
click at [345, 118] on button "Add" at bounding box center [338, 125] width 28 height 14
type input "0"
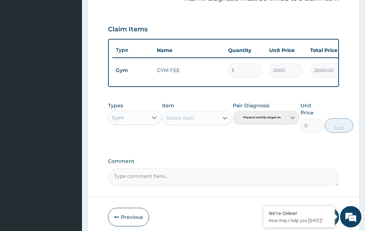
scroll to position [262, 0]
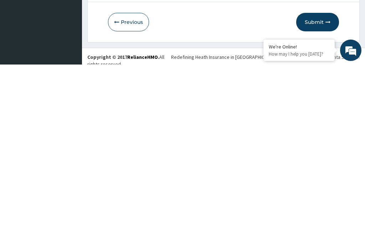
click at [318, 179] on button "Submit" at bounding box center [317, 188] width 43 height 19
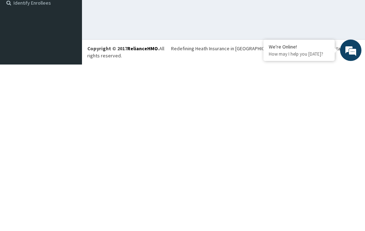
scroll to position [27, 0]
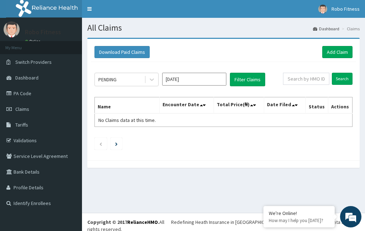
click at [344, 56] on link "Add Claim" at bounding box center [337, 52] width 30 height 12
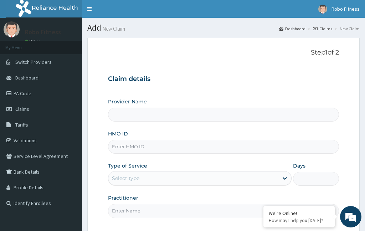
click at [125, 144] on input "HMO ID" at bounding box center [223, 147] width 231 height 14
type input "Robo Fitness"
type input "1"
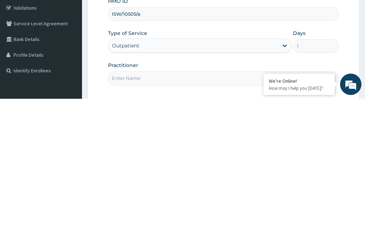
type input "ISW/10505/a"
click at [164, 204] on input "Practitioner" at bounding box center [223, 211] width 231 height 14
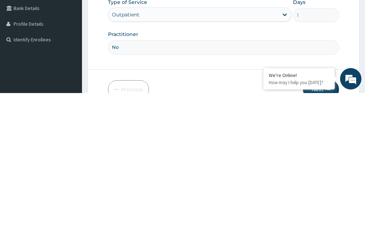
type input "Non"
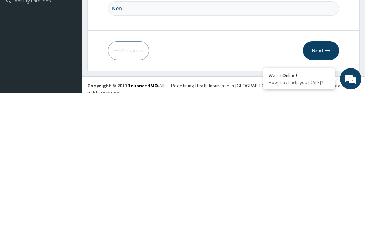
click at [319, 179] on button "Next" at bounding box center [321, 188] width 36 height 19
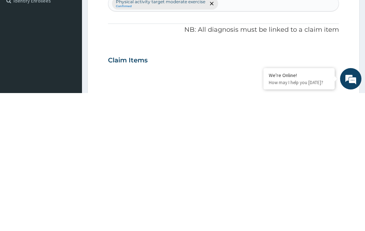
scroll to position [37, 0]
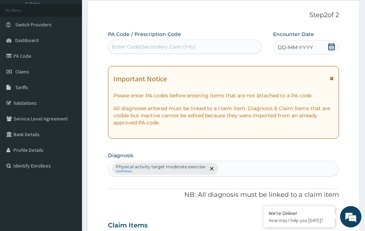
click at [307, 44] on span "DD-MM-YYYY" at bounding box center [294, 47] width 35 height 7
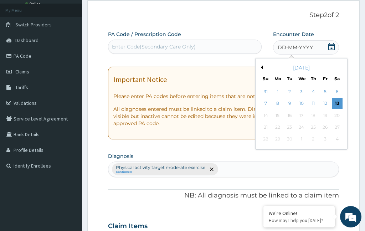
click at [338, 103] on div "13" at bounding box center [337, 103] width 11 height 11
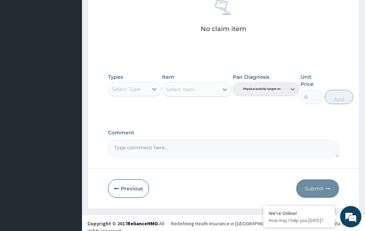
scroll to position [267, 0]
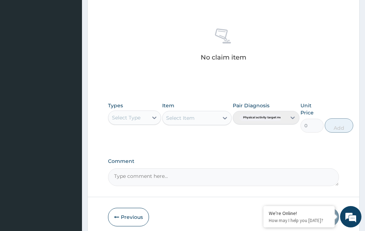
click at [131, 102] on div "Types Select Type" at bounding box center [134, 117] width 53 height 31
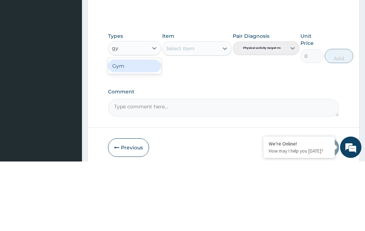
click at [135, 129] on div "Gym" at bounding box center [134, 135] width 53 height 13
type input "gy"
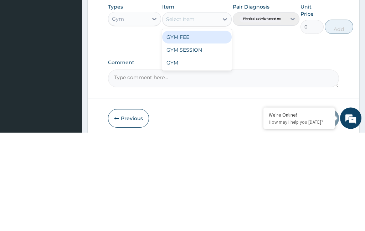
click at [210, 129] on div "GYM FEE" at bounding box center [196, 135] width 69 height 13
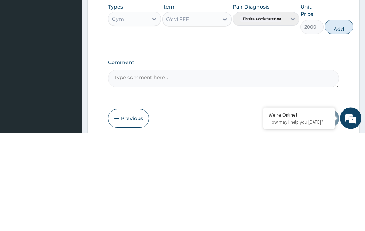
scroll to position [296, 0]
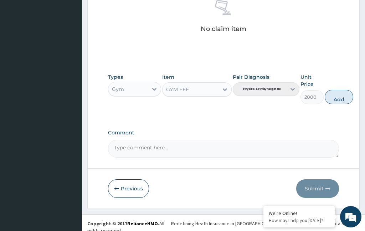
click at [335, 86] on div "Types Gym Item GYM FEE Pair Diagnosis Physical activity target moder... Unit Pr…" at bounding box center [223, 89] width 231 height 38
click at [336, 97] on button "Add" at bounding box center [338, 97] width 28 height 14
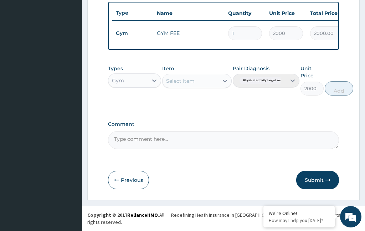
type input "0"
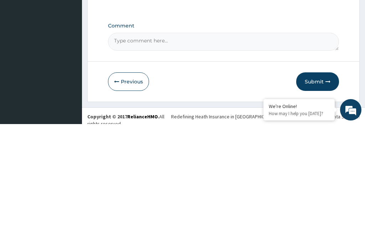
click at [318, 179] on button "Submit" at bounding box center [317, 188] width 43 height 19
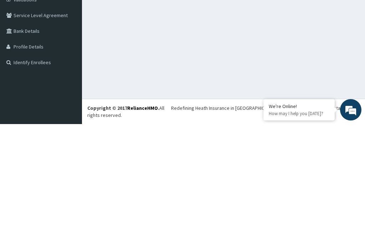
scroll to position [22, 0]
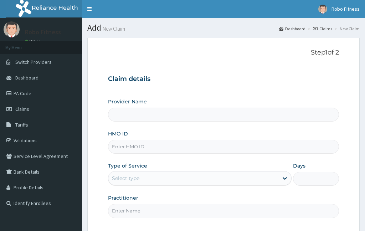
click at [140, 145] on input "HMO ID" at bounding box center [223, 147] width 231 height 14
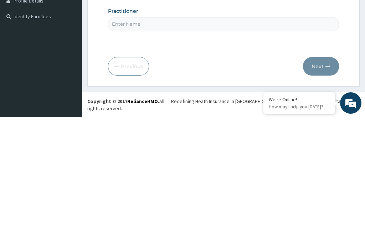
type input "Bz"
type input "Robo Fitness"
type input "1"
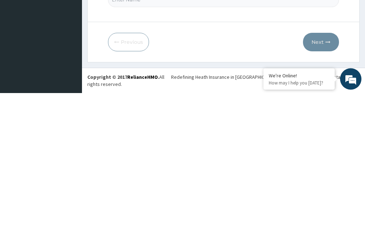
type input "Bzy/10011/a"
click at [155, 131] on input "Practitioner" at bounding box center [223, 138] width 231 height 14
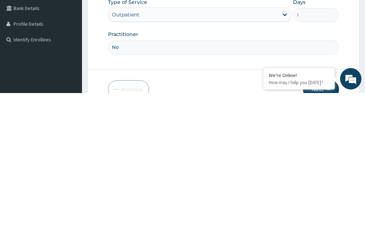
type input "Non"
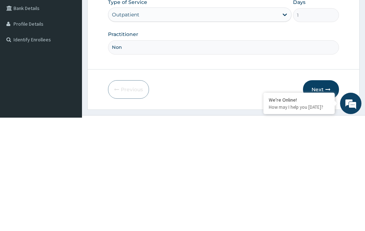
scroll to position [66, 0]
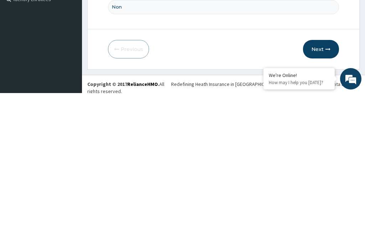
click at [326, 178] on button "Next" at bounding box center [321, 187] width 36 height 19
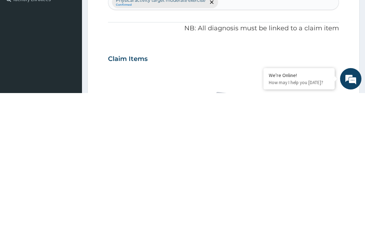
scroll to position [37, 0]
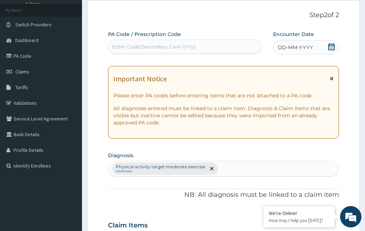
click at [319, 46] on div "DD-MM-YYYY" at bounding box center [306, 47] width 66 height 14
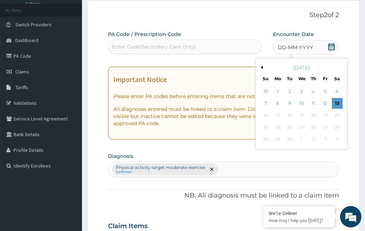
click at [341, 95] on div "6" at bounding box center [337, 91] width 11 height 11
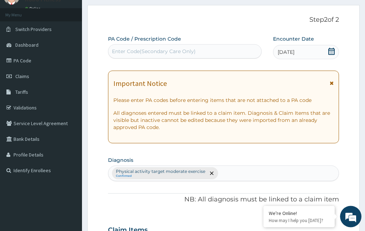
click at [308, 48] on div "[DATE]" at bounding box center [306, 52] width 66 height 14
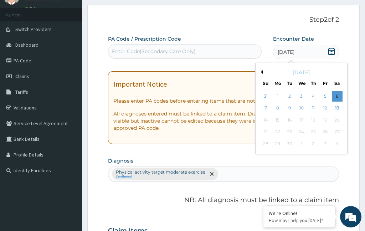
click at [337, 108] on div "13" at bounding box center [337, 108] width 11 height 11
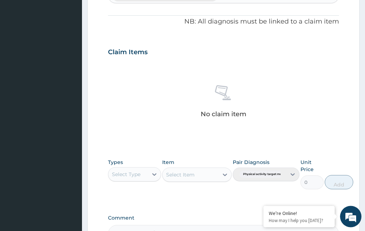
scroll to position [267, 0]
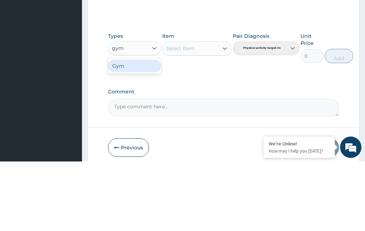
click at [136, 129] on div "Gym" at bounding box center [134, 135] width 53 height 13
type input "gym"
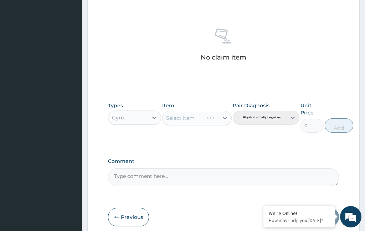
click at [197, 118] on div "Select Item" at bounding box center [196, 118] width 69 height 14
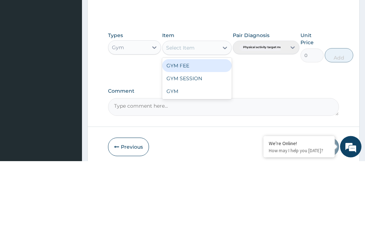
click at [203, 129] on div "GYM FEE" at bounding box center [196, 135] width 69 height 13
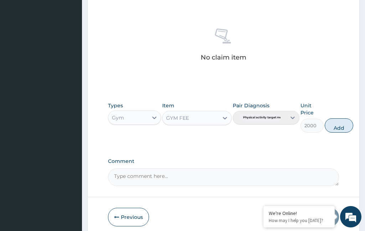
click at [339, 119] on button "Add" at bounding box center [338, 125] width 28 height 14
type input "0"
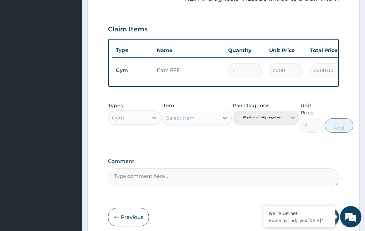
scroll to position [262, 0]
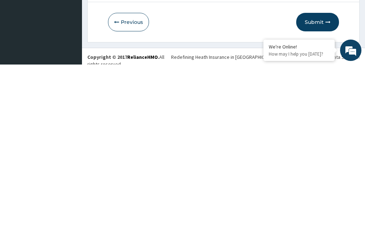
click at [327, 186] on icon "button" at bounding box center [327, 188] width 5 height 5
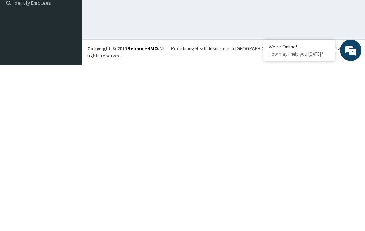
scroll to position [27, 0]
